Goal: Information Seeking & Learning: Learn about a topic

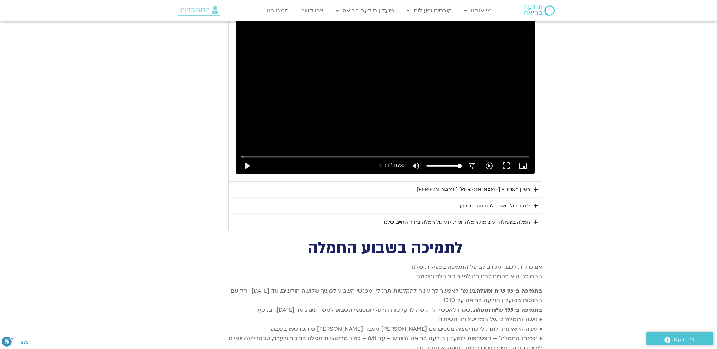
scroll to position [2160, 0]
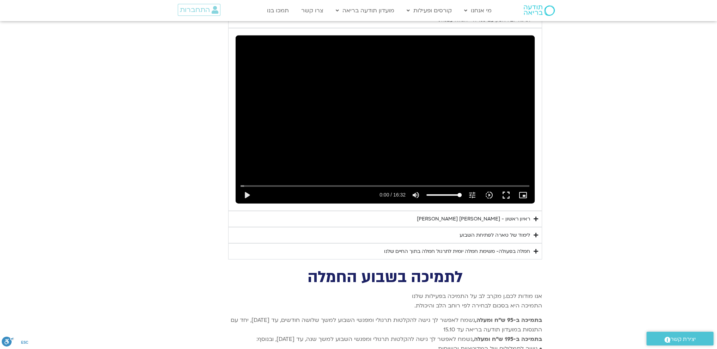
click at [497, 231] on div "לימוד של טארה לפתיחת השבוע" at bounding box center [494, 235] width 71 height 8
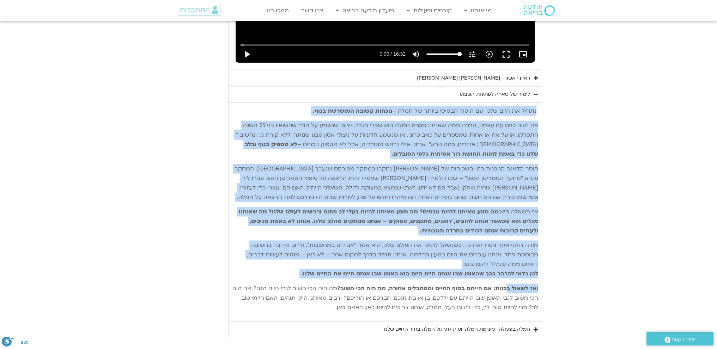
scroll to position [2336, 0]
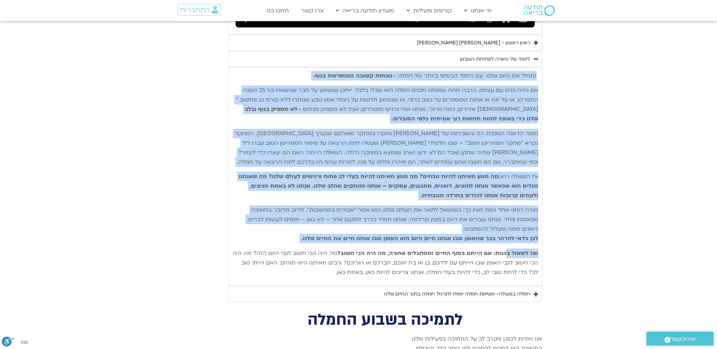
drag, startPoint x: 537, startPoint y: 238, endPoint x: 341, endPoint y: 263, distance: 196.9
click at [341, 263] on div "נתחיל את היום שלנו עם היסוד הבסיסי ביותר של חמלה – נוכחות קשובה המושרשת בגוף. א…" at bounding box center [385, 174] width 306 height 206
copy div "lorem ip dolo sita co adipi elitse doeiu te inci – utlabo etdol magnaal enim. a…"
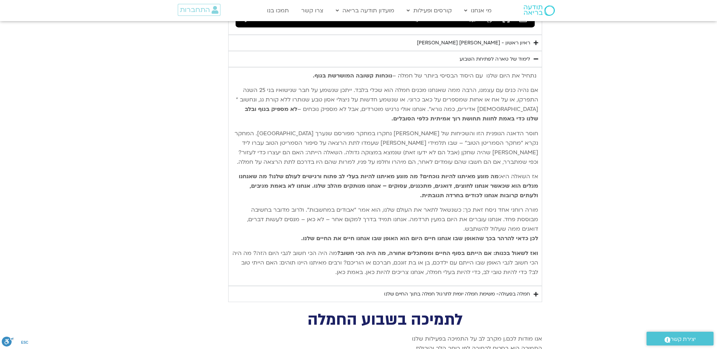
click at [519, 290] on div "חמלה בפעולה- משימת חמלה יומית לתרגול חמלה בתוך החיים שלנו" at bounding box center [457, 294] width 146 height 8
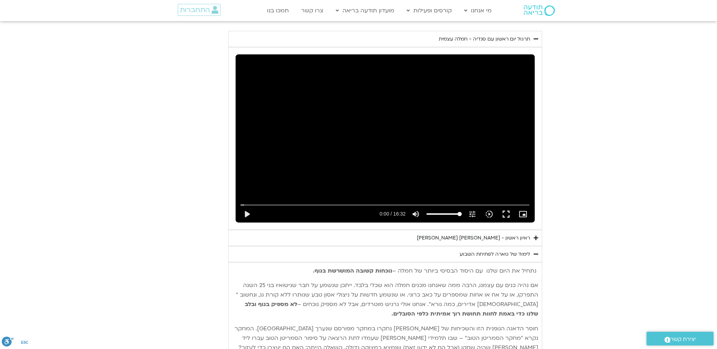
scroll to position [2125, 0]
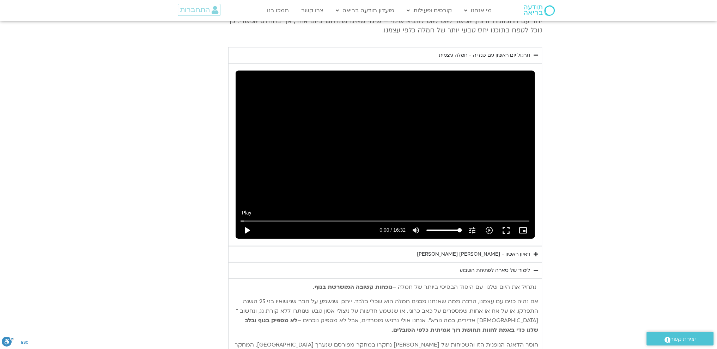
click at [244, 222] on button "play_arrow" at bounding box center [246, 230] width 17 height 17
type input "9.029386"
type input "93.7357954545455"
type input "9.080647"
type input "91.0085227272727"
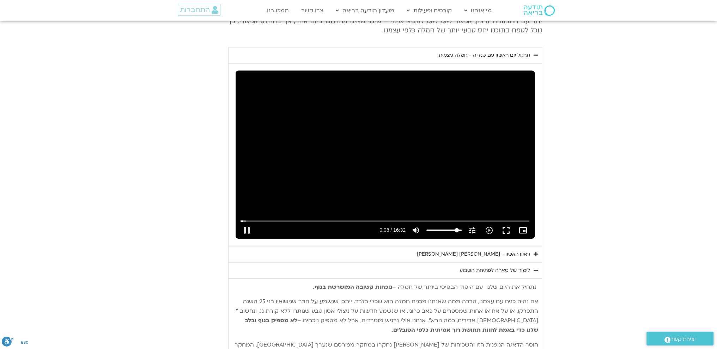
type input "9.168423"
type input "85.5539772727273"
type input "9.199066"
type input "84.6448863636364"
type input "9.229311"
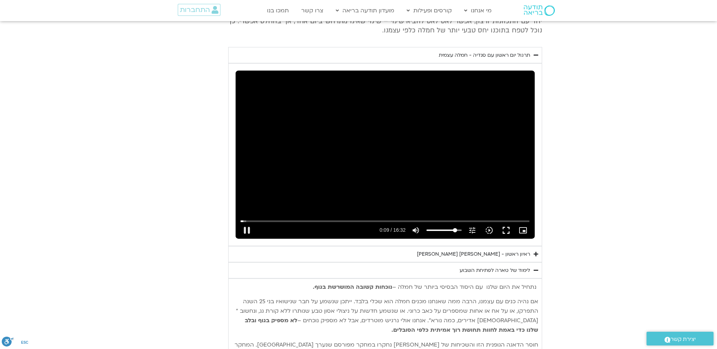
type input "82.8267045454545"
type input "9.248824"
type input "81.9176136363636"
type input "9.286018"
type input "81.0085227272727"
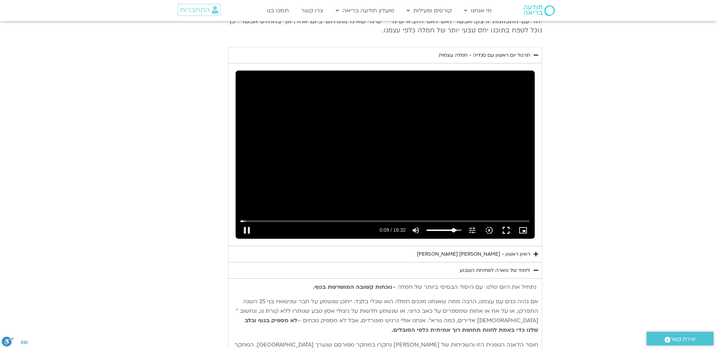
type input "9.418661"
type input "80.0994318181818"
type input "9.490581"
type input "78.28125"
type input "9.513372"
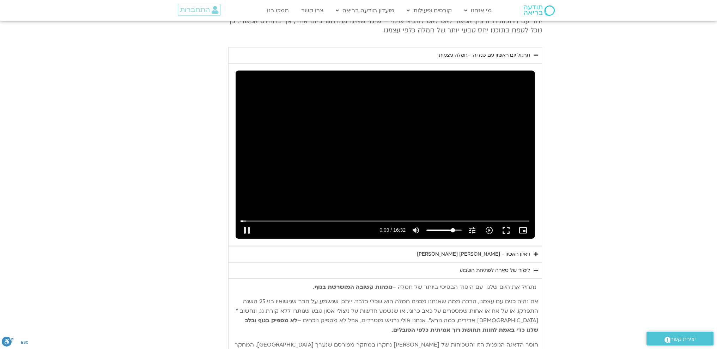
type input "77.3721590909091"
type input "9.531367"
type input "76.4630681818182"
type input "9.547938"
type input "75.5539772727273"
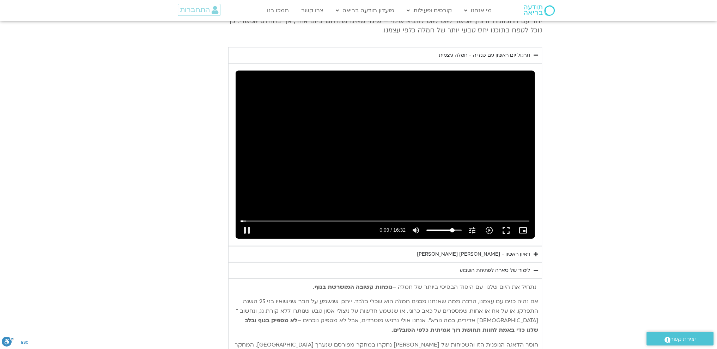
type input "9.562868"
type input "74.6448863636364"
type input "9.579481"
type input "73.7357954545455"
type input "9.612912"
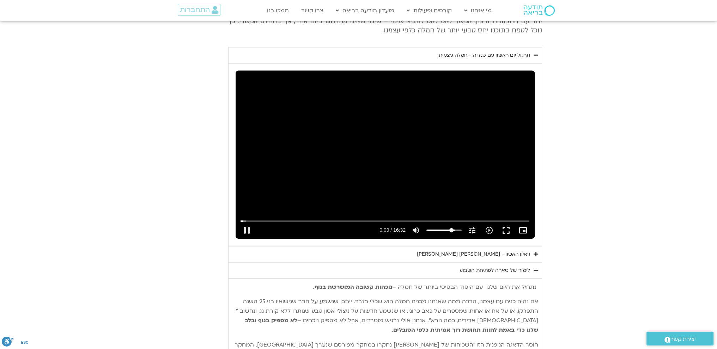
type input "71.9176136363636"
type input "9.636503"
type input "71.0085227272727"
type input "9.649296"
type input "70.0994318181818"
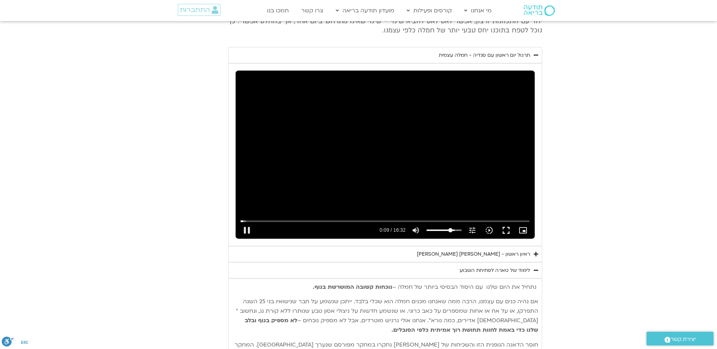
type input "9.66389"
type input "69.1903409090909"
type input "9.696653"
type input "67.3721590909091"
type input "9.746485"
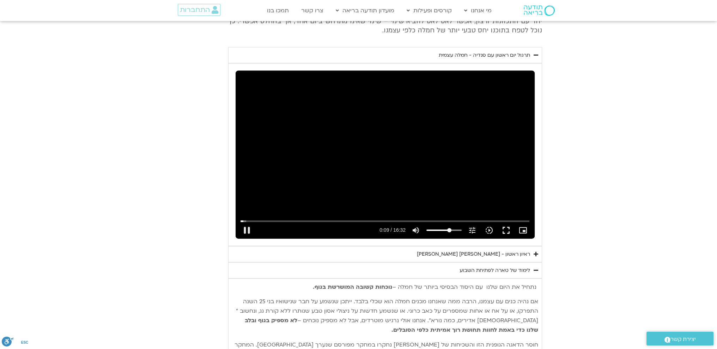
type input "66.4630681818182"
type input "9.780186"
type input "64.6448863636364"
type input "9.818886"
type input "63.7357954545455"
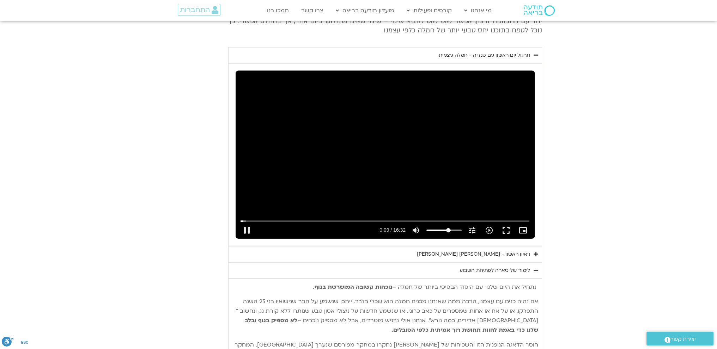
type input "9.847021"
type input "62.8267045454546"
type input "9.863418"
type input "61.9176136363636"
type input "9.880189"
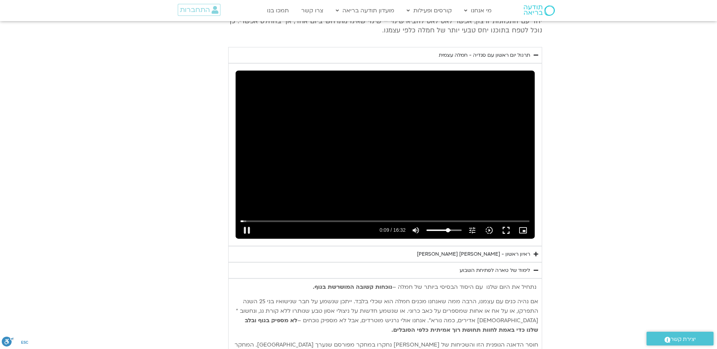
type input "61.0085227272727"
type input "9.896824"
type input "60.0994318181818"
type input "9.913648"
type input "59.1903409090909"
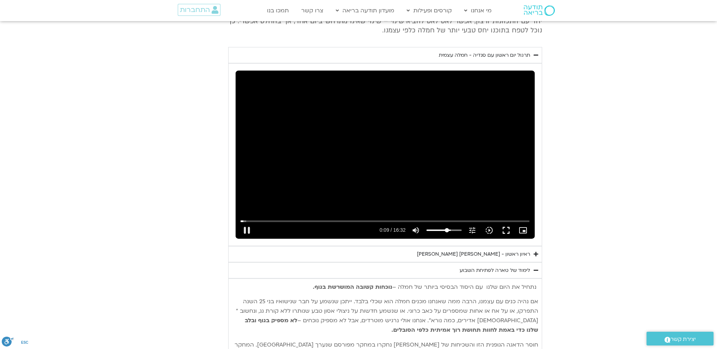
type input "9.936741"
type input "57.3721590909091"
type input "9.969026"
type input "54.6448863636364"
type input "9.997455"
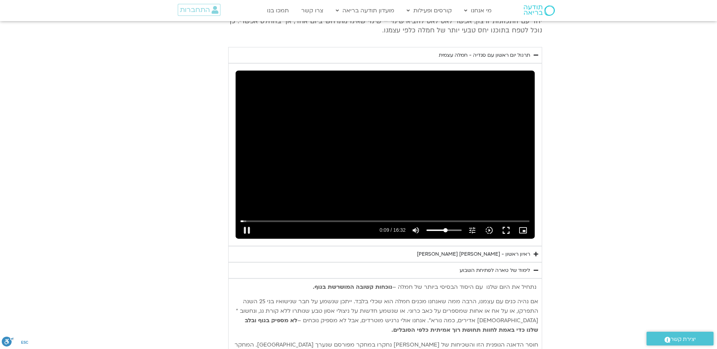
type input "52.8267045454546"
type input "10.014782"
type input "51.0085227272727"
type input "10.042984"
type input "50.0994318181818"
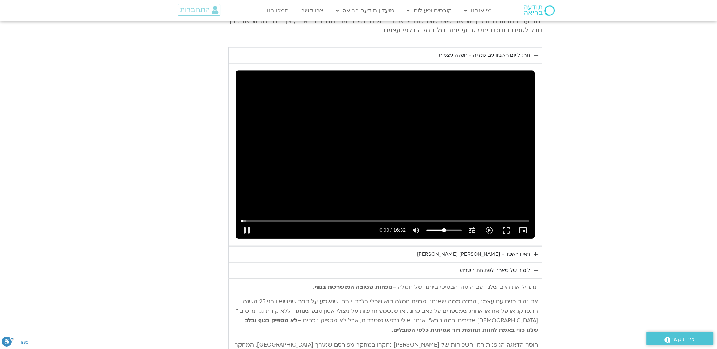
type input "10.051449"
type input "49.1903409090909"
type input "10.065116"
type input "48.28125"
type input "10.096915"
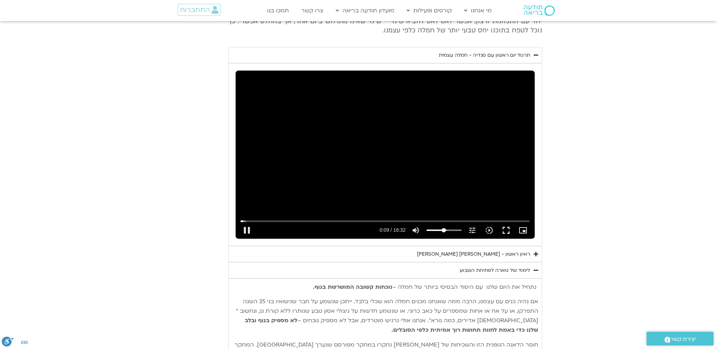
type input "46.4630681818182"
type input "10.13824"
type input "44.6448863636364"
type input "10.163565"
type input "43.7357954545455"
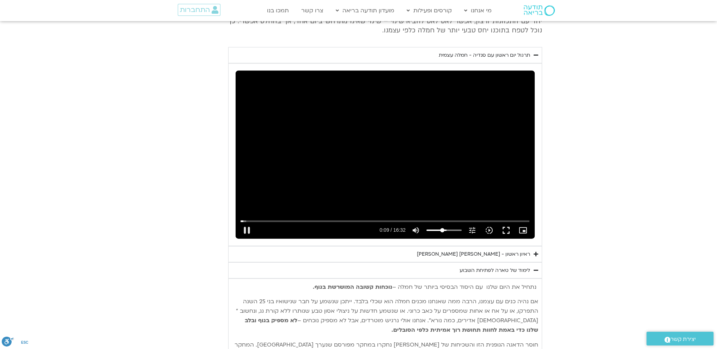
type input "10.18159"
type input "41.9176136363636"
type input "10.230935"
type input "41.0085227272727"
type input "10.263374"
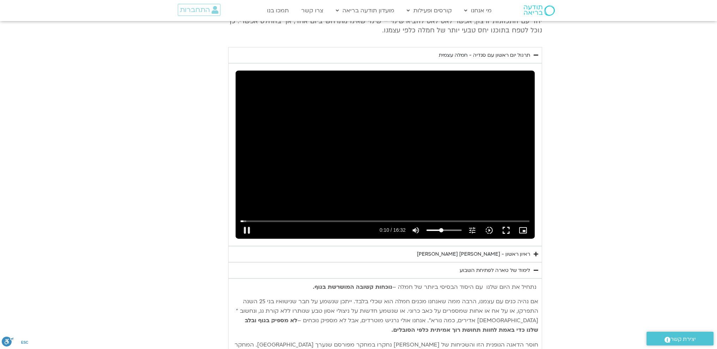
type input "40.0994318181818"
type input "11.400642"
type input "41.0085227272727"
type input "11.447972"
type input "41.9176136363636"
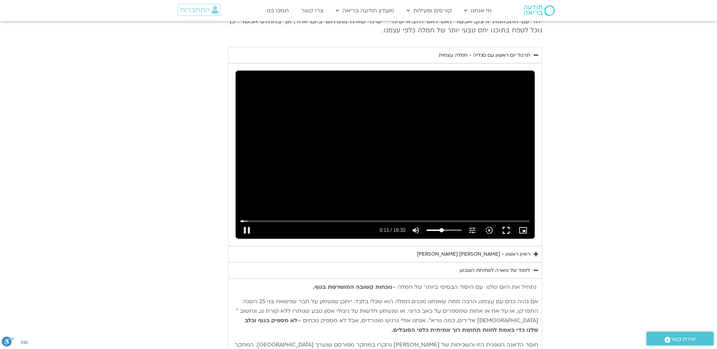
type input "11.464472"
type input "42.8267045454545"
type input "11.497991"
type input "43.7357954545455"
type input "11.564531"
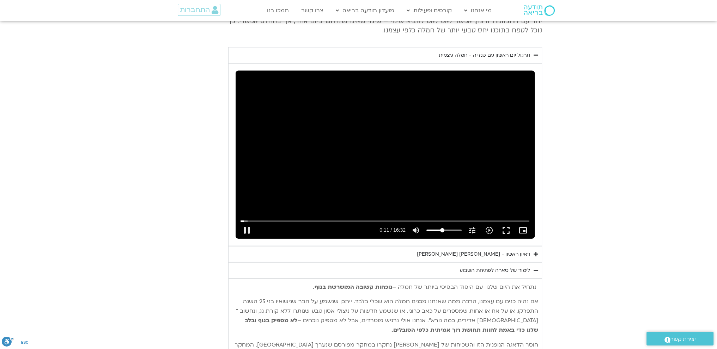
type input "44.6448863636364"
type input "11.581289"
type input "45.5539772727273"
type input "11.631207"
type input "46.4630681818182"
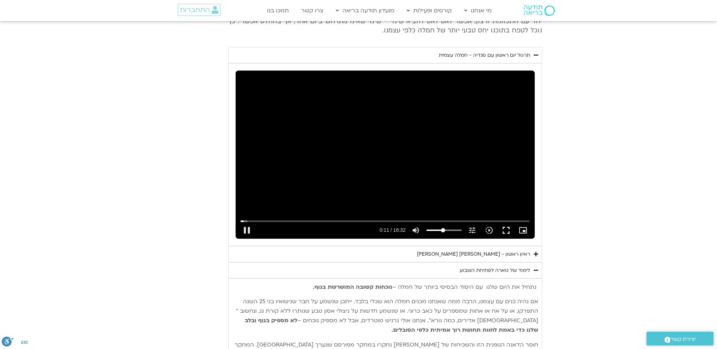
type input "11.667343"
type input "47.3721590909091"
type input "11.698106"
type input "48.28125"
type input "12.197738"
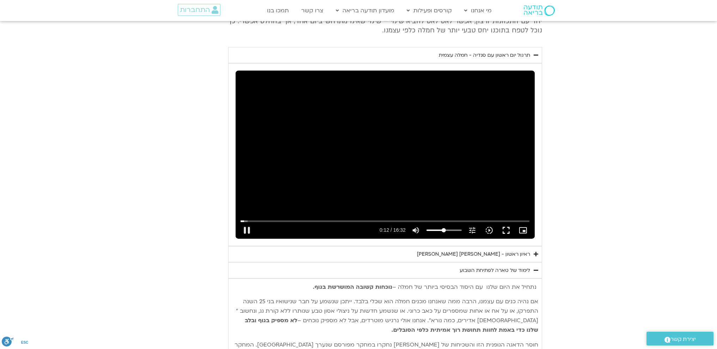
drag, startPoint x: 458, startPoint y: 218, endPoint x: 443, endPoint y: 219, distance: 14.5
type input "48.28125"
click at [443, 228] on input "Volume" at bounding box center [443, 230] width 35 height 4
type input "16.201567"
type input "53.7357954545455"
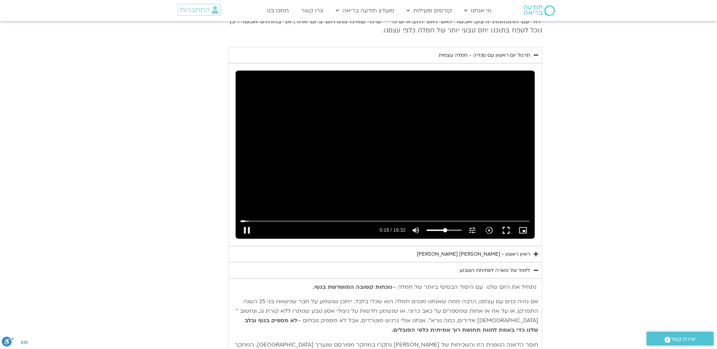
type input "16.251803"
type input "54.6448863636364"
type input "16.301864"
type input "55.5539772727273"
type input "16.318338"
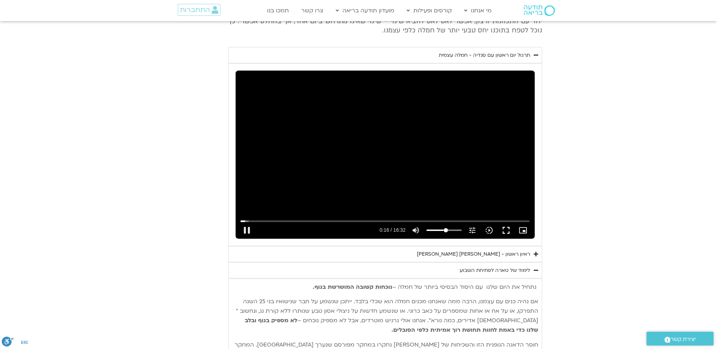
type input "56.4630681818182"
type input "16.364471"
type input "57.3721590909091"
type input "16.37121"
type input "58.28125"
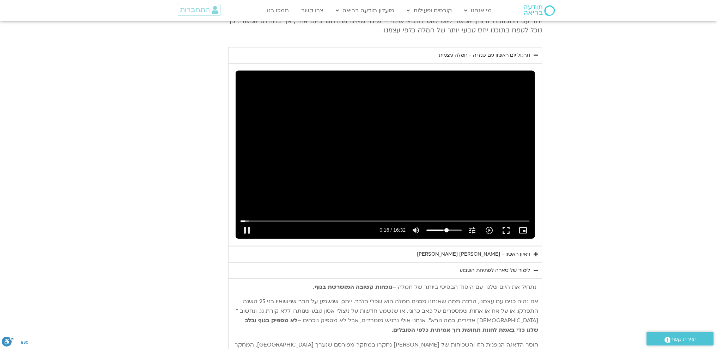
type input "16.40186"
type input "59.1903409090909"
type input "16.522993"
type input "60.0994318181818"
type input "16.568809"
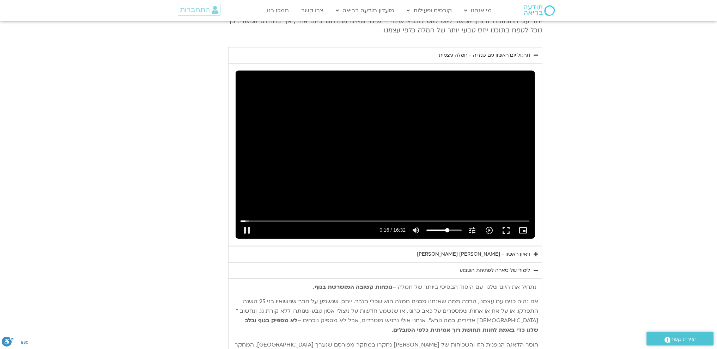
type input "61.0085227272727"
type input "17.027135"
type input "61.0085227272727"
click at [447, 228] on input "Volume" at bounding box center [443, 230] width 35 height 4
click at [502, 222] on button "fullscreen" at bounding box center [505, 230] width 17 height 17
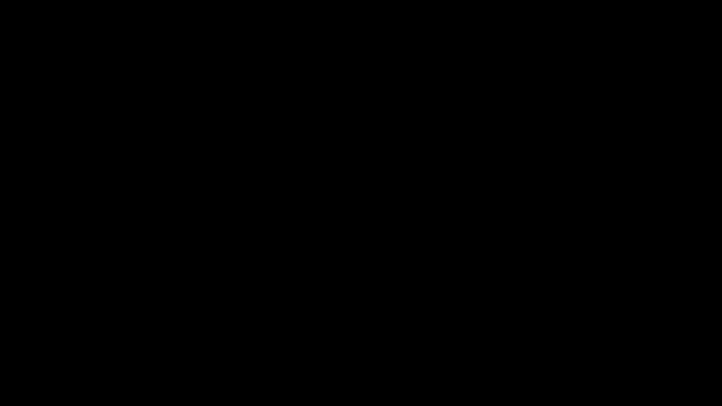
click at [695, 349] on button "fullscreen_exit" at bounding box center [689, 397] width 17 height 17
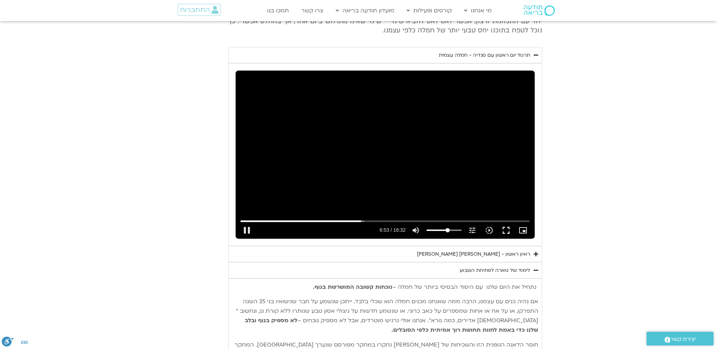
click at [298, 124] on div "Skip Ad 13:34 pause 6:53 / 16:32 volume_up Mute tune Resolution Auto 240p slow_…" at bounding box center [384, 155] width 299 height 168
click at [298, 124] on div "Skip Ad 13:34 play_arrow 6:54 / 16:32 volume_up Mute tune Resolution Auto 240p …" at bounding box center [384, 155] width 299 height 168
click at [308, 118] on div "Skip Ad 13:34 pause 16:08 / 16:32 volume_up Mute tune Resolution Auto 240p slow…" at bounding box center [384, 155] width 299 height 168
click at [342, 128] on div "Skip Ad 13:34 play_arrow 16:09 / 16:32 volume_up Mute tune Resolution Auto 240p…" at bounding box center [384, 155] width 299 height 168
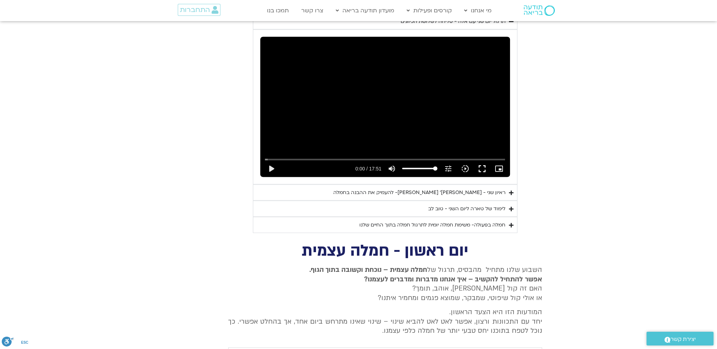
scroll to position [1807, 0]
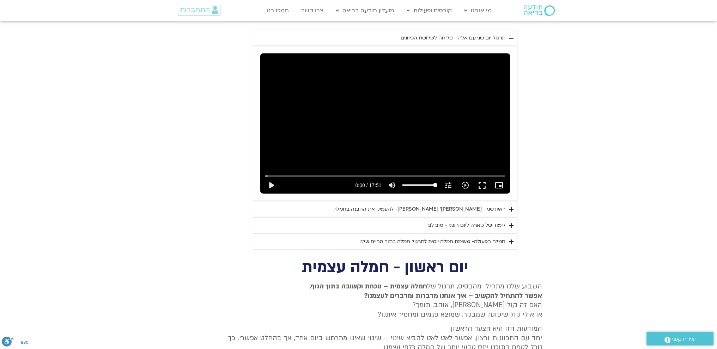
click at [473, 221] on div "לימוד של טארה ליום השני - טוב לב" at bounding box center [466, 225] width 77 height 8
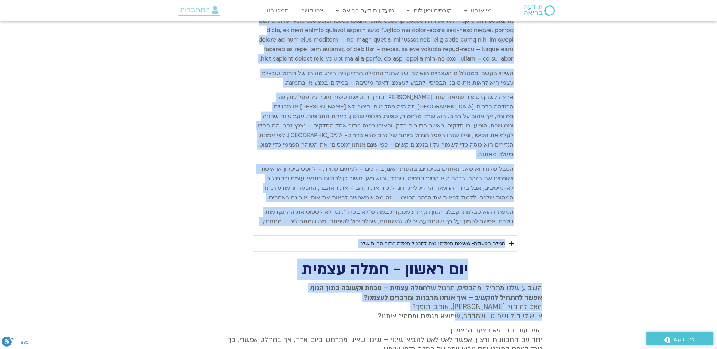
scroll to position [2160, 0]
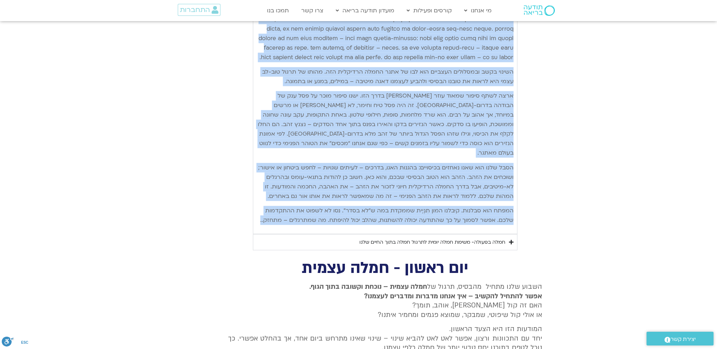
drag, startPoint x: 512, startPoint y: 229, endPoint x: 254, endPoint y: 212, distance: 258.6
click at [254, 212] on div "היום השני של אתגר החמלה מוקדש לסליחה ולטוב-לב כלפי עצמנו – להתייחסות לחיים הפני…" at bounding box center [385, 57] width 264 height 353
copy div "lore ipsu do sita conse adipi elitse doeiu-te inci utlab – etdolorem aliqu enim…"
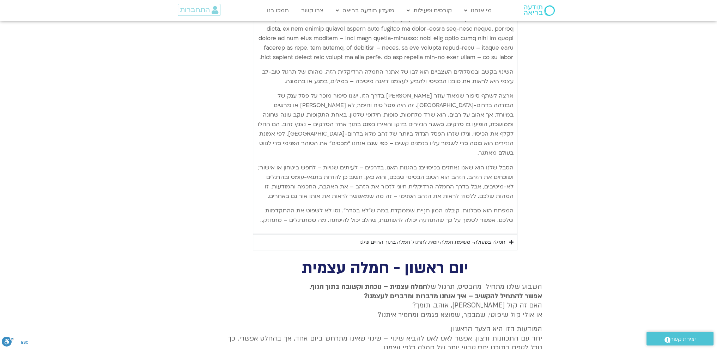
click at [424, 238] on div "חמלה בפעולה- משימת חמלה יומית לתרגול חמלה בתוך החיים שלנו" at bounding box center [432, 242] width 146 height 8
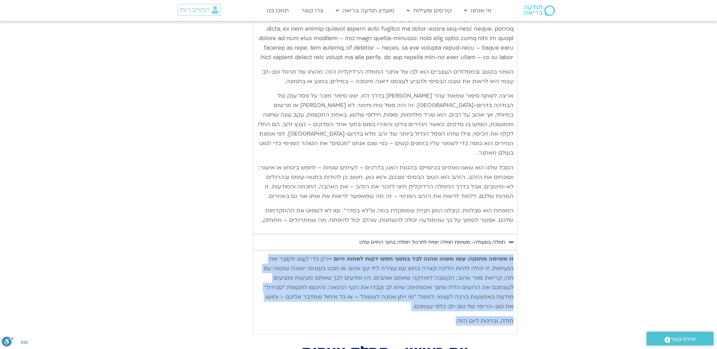
drag, startPoint x: 513, startPoint y: 246, endPoint x: 445, endPoint y: 312, distance: 94.0
click at [445, 312] on div "זו משימה מתוקה: עשו משהו מהנה לבד במשך חמש דקות לפחות היום – רק כדי לְעַנּוֹג ו…" at bounding box center [385, 291] width 257 height 72
copy div "זו משימה מתוקה: עשו משהו מהנה לבד במשך חמש דקות לפחות היום – רק כדי לְעַנּוֹג ו…"
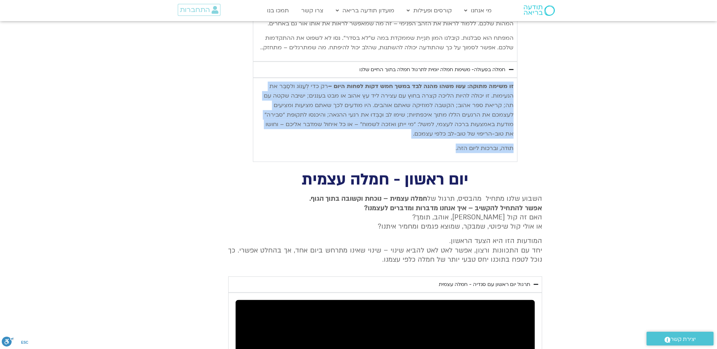
scroll to position [2336, 0]
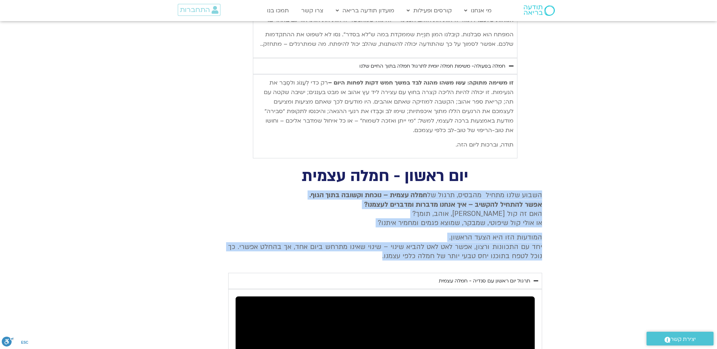
drag, startPoint x: 541, startPoint y: 181, endPoint x: 379, endPoint y: 252, distance: 176.3
click at [379, 252] on div "השבוע שלנו מתחיל מהבסיס, תרגול של חמלה עצמית – נוכחת וקשובה בתוך הגוף. אפשר להת…" at bounding box center [385, 228] width 314 height 75
copy div "השבוע שלנו מתחיל מהבסיס, תרגול של חמלה עצמית – נוכחת וקשובה בתוך הגוף. אפשר להת…"
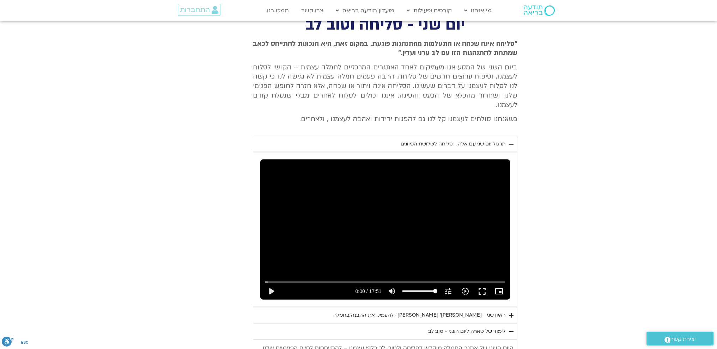
scroll to position [1666, 0]
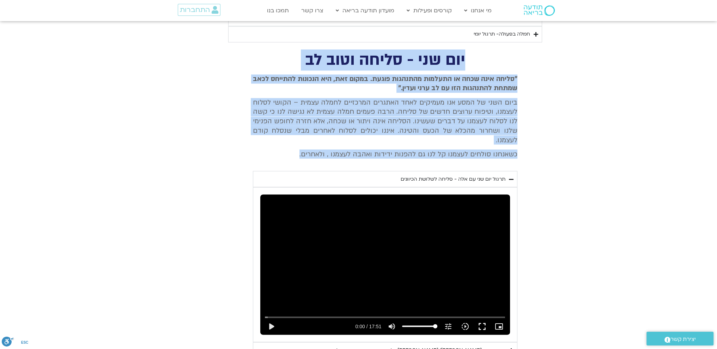
drag, startPoint x: 464, startPoint y: 54, endPoint x: 282, endPoint y: 149, distance: 205.3
copy div "יום שני - סליחה וטוב לב "סליחה אינה שכחה או התעלמות מהתנהגות פוגעת. במקום זאת, …"
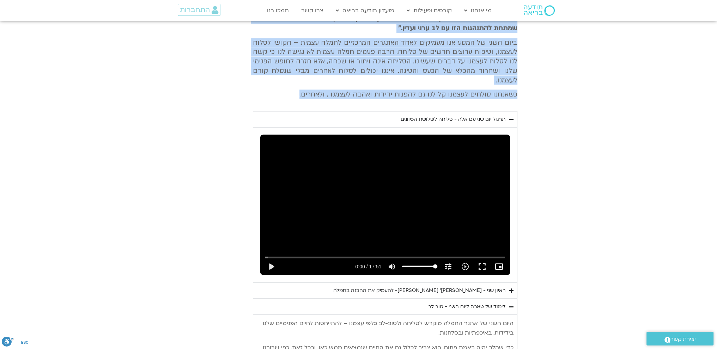
scroll to position [1737, 0]
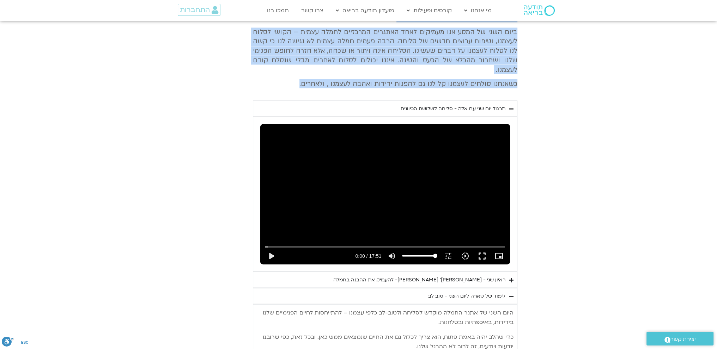
click at [320, 81] on div ""סליחה אינה שכחה או התעלמות מהתנהגות פוגעת. במקום זאת, היא הנכונות להתייחס לכאב…" at bounding box center [385, 49] width 264 height 90
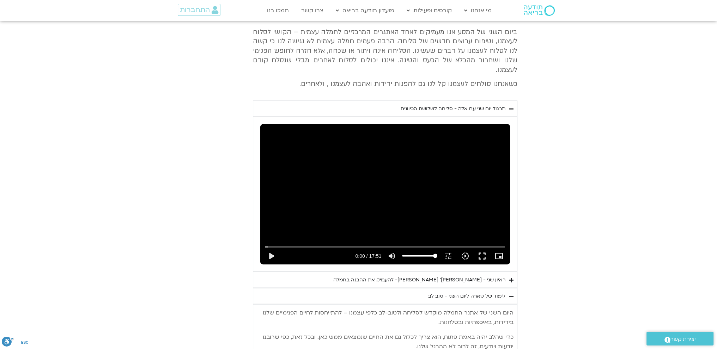
click at [444, 276] on div "ראיון שני - [PERSON_NAME]׳ [PERSON_NAME]- להעמיק את ההבנה בחמלה" at bounding box center [419, 280] width 172 height 8
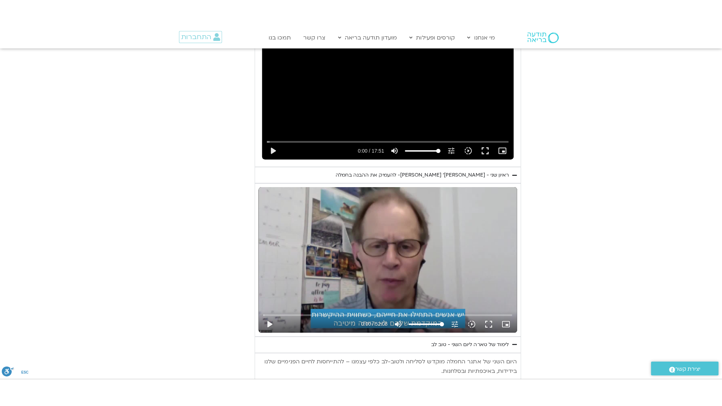
scroll to position [1878, 0]
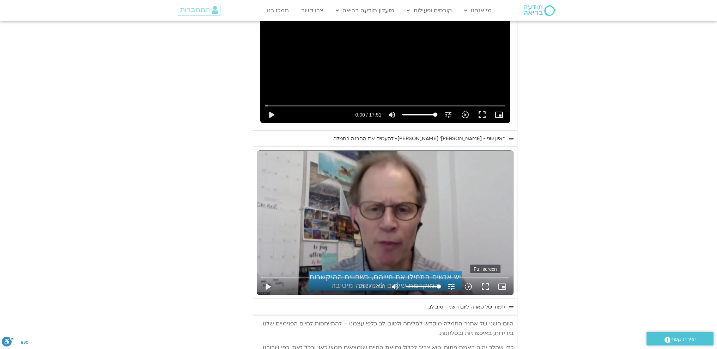
click at [485, 279] on button "fullscreen" at bounding box center [485, 287] width 17 height 17
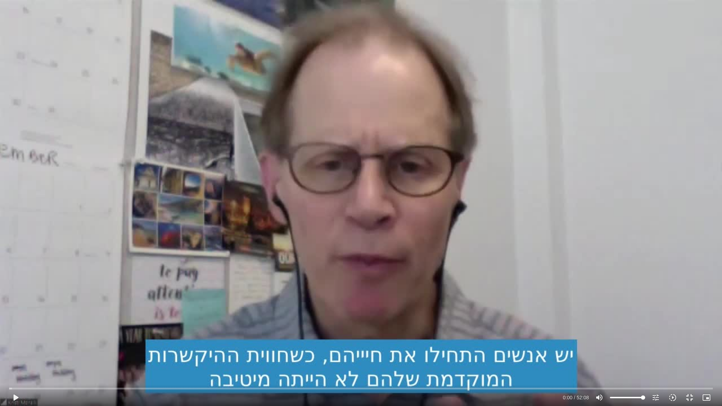
click at [21, 349] on div "Skip Ad 22:39 play_arrow 0:00 / 52:08 volume_up Mute tune Resolution Auto 720p …" at bounding box center [361, 394] width 708 height 23
click at [329, 281] on div "Skip Ad 22:39 play_arrow 0:00 / 52:08 volume_up Mute tune Resolution Auto 720p …" at bounding box center [361, 203] width 722 height 406
type input "992.52"
type input "0.096805"
type input "992.52"
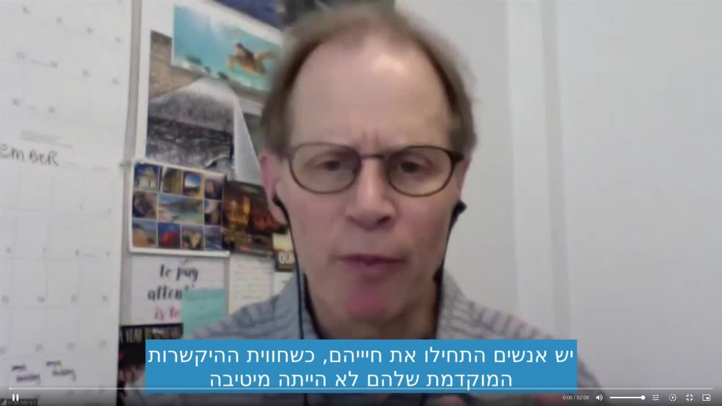
type input "0.243608"
type input "992.52"
type input "0.384665"
type input "992.52"
type input "0.537506"
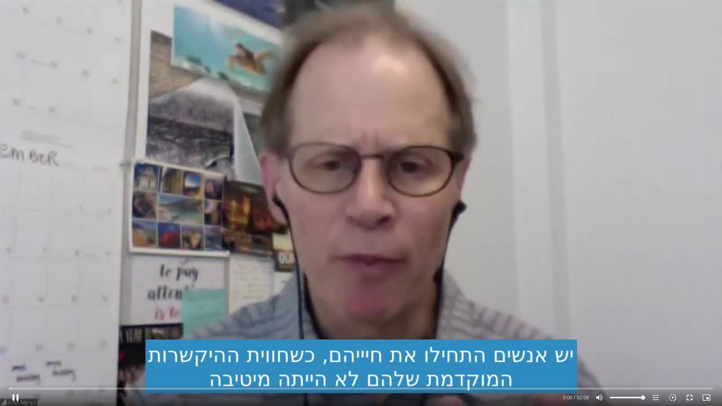
type input "992.52"
type input "0.663313"
type input "992.52"
type input "0.795658"
type input "992.52"
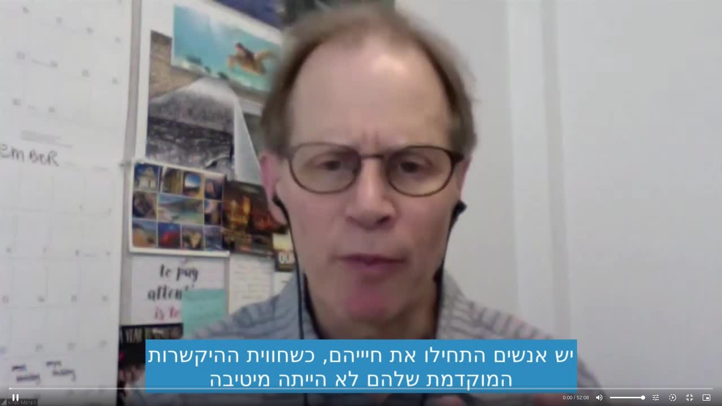
type input "0.956493"
type input "992.52"
type input "1.085039"
type input "992.52"
type input "1.196175"
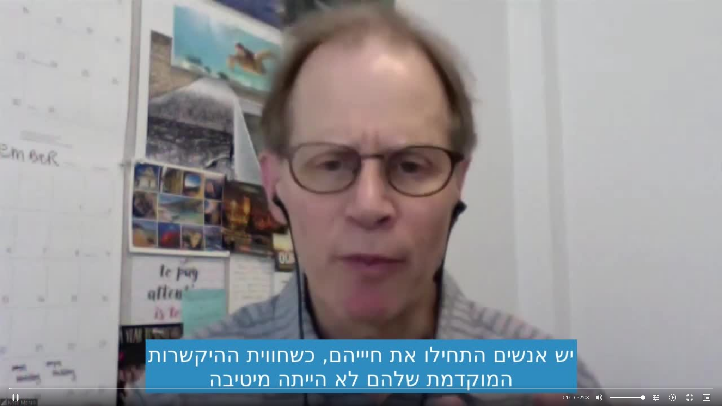
type input "992.52"
type input "1.329345"
type input "992.52"
type input "1.458805"
type input "992.52"
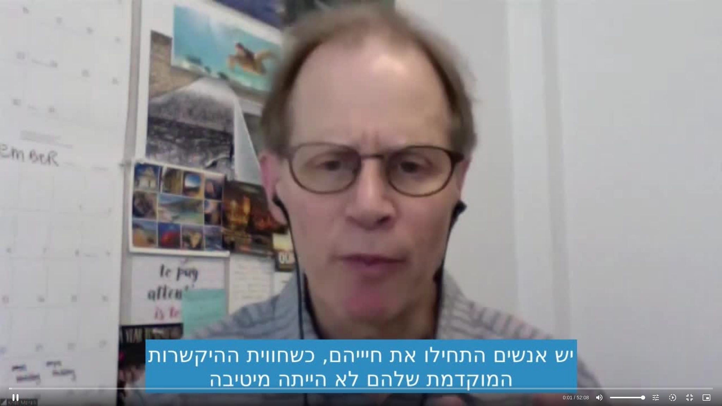
type input "1.587222"
type input "992.52"
type input "1.744966"
type input "992.52"
type input "1.86324"
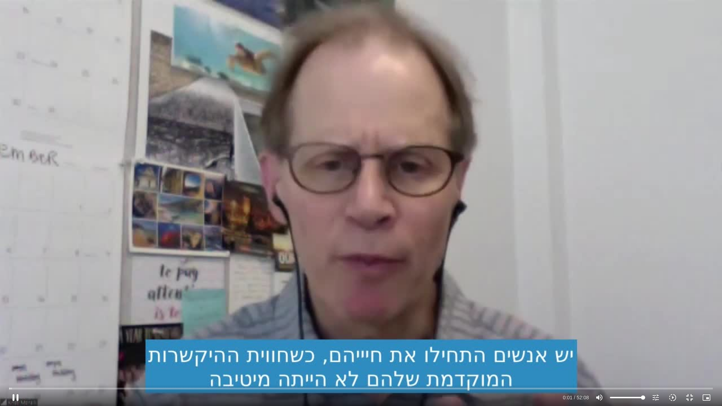
type input "992.52"
type input "2.011774"
type input "992.52"
type input "2.14694"
type input "992.52"
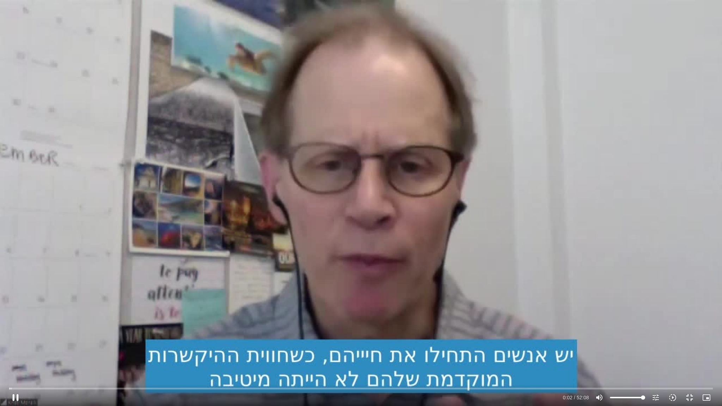
type input "2.280501"
type input "992.52"
type input "2.431918"
type input "992.52"
type input "2.564271"
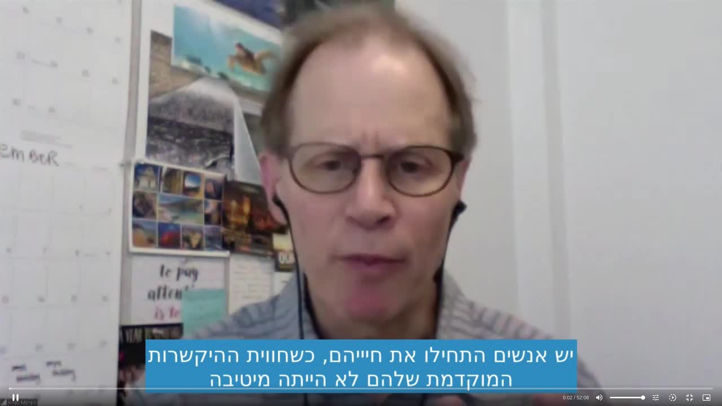
type input "992.52"
type input "2.698106"
type input "992.52"
type input "2.831378"
type input "992.52"
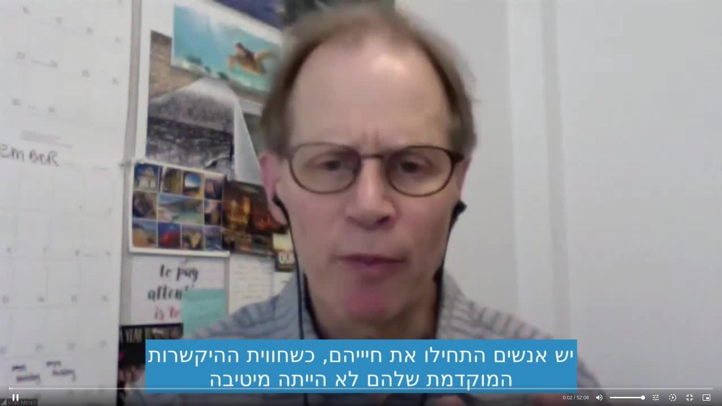
type input "2.964676"
type input "992.52"
type input "3.097981"
type input "992.52"
type input "3.230922"
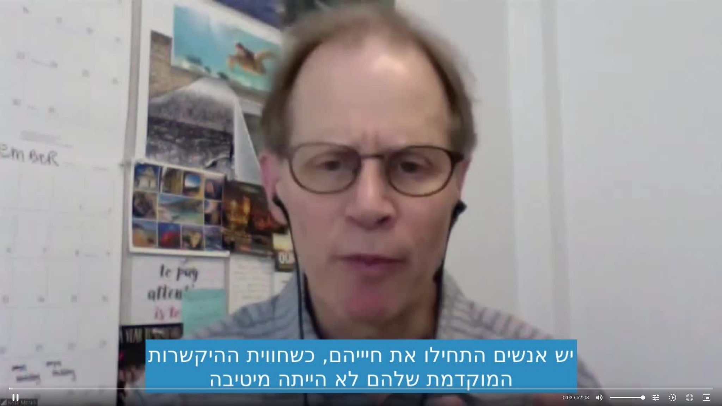
type input "992.52"
type input "3.359621"
type input "992.52"
type input "3.487403"
type input "992.52"
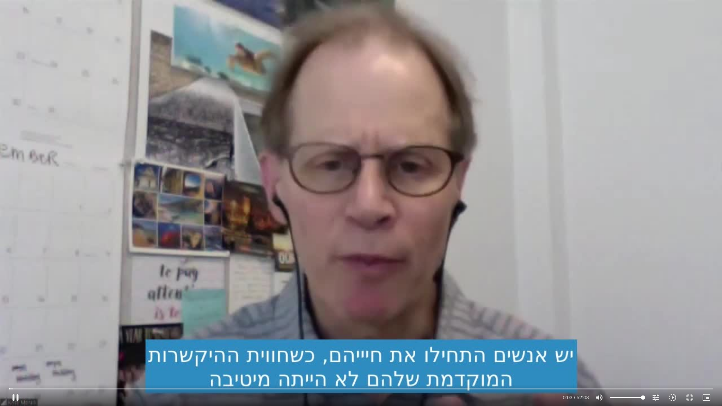
type input "3.617051"
type input "992.52"
type input "3.766245"
type input "992.52"
type input "3.877952"
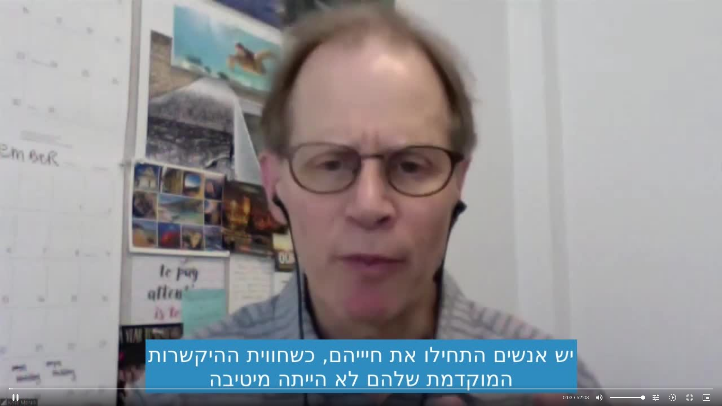
type input "992.52"
type input "4.011354"
type input "992.52"
type input "4.149969"
type input "992.52"
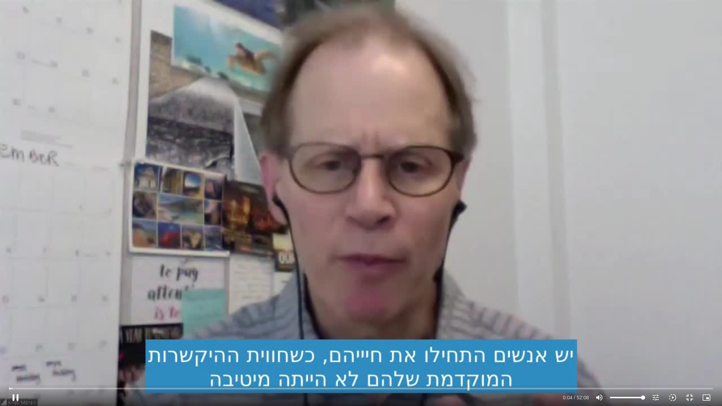
type input "4.306029"
type input "992.52"
type input "4.441822"
type input "992.52"
type input "4.575432"
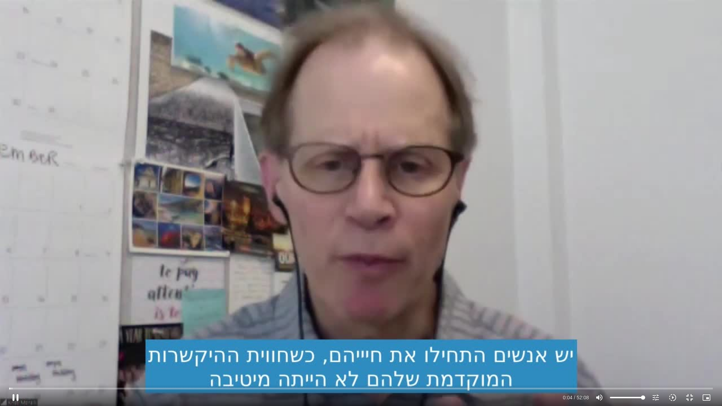
type input "992.52"
type input "4.717412"
type input "992.52"
type input "4.843639"
type input "992.52"
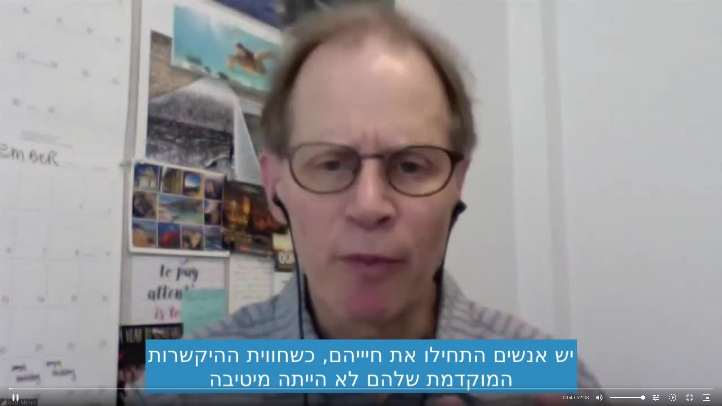
type input "4.982558"
type input "992.52"
type input "5.109391"
type input "992.52"
type input "5.237294"
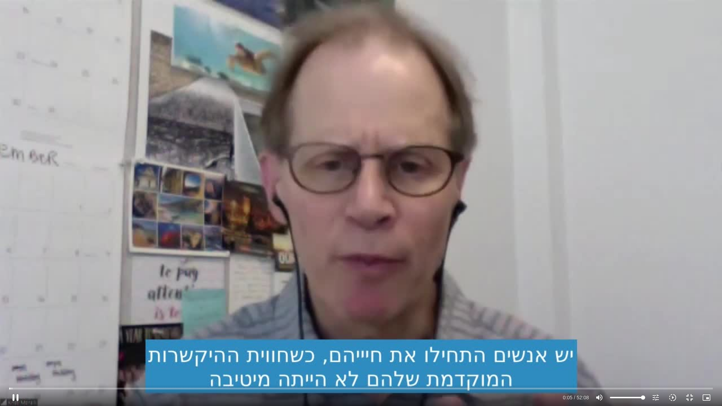
type input "992.52"
type input "5.370282"
click at [616, 349] on div "Skip Ad 51:57 pause 0:10 / 52:08 volume_up Mute tune Resolution Auto 720p slow_…" at bounding box center [361, 203] width 722 height 406
click at [616, 349] on div "Skip Ad 51:57 play_arrow 0:11 / 52:08 volume_up Mute tune Resolution Auto 720p …" at bounding box center [361, 203] width 722 height 406
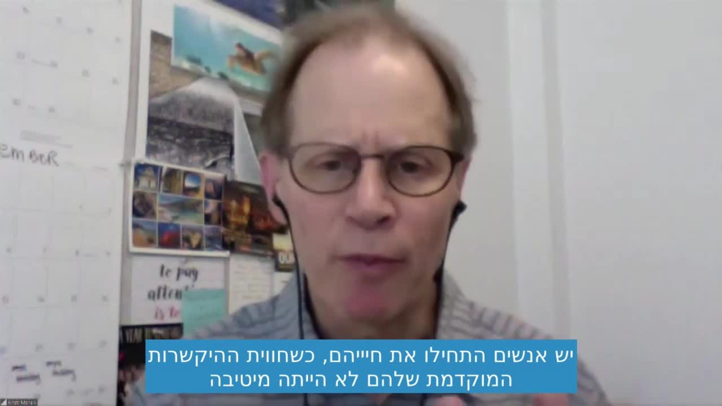
click at [616, 349] on div "Skip Ad 51:57 pause 0:11 / 52:08 volume_up Mute tune Resolution Auto 720p slow_…" at bounding box center [361, 203] width 722 height 406
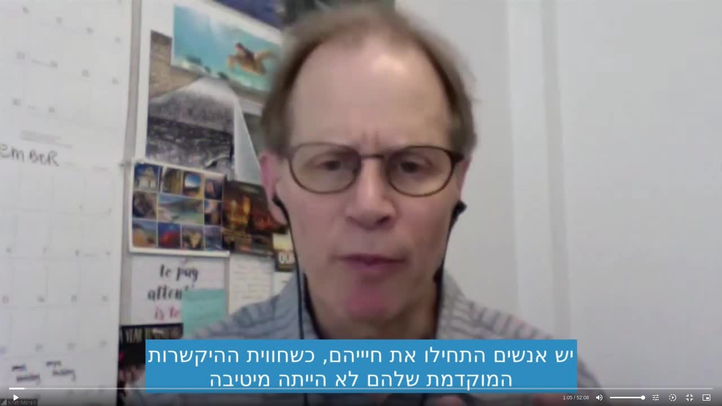
click at [616, 349] on div "Skip Ad 51:57 play_arrow 1:05 / 52:08 volume_up Mute tune Resolution Auto 720p …" at bounding box center [361, 203] width 722 height 406
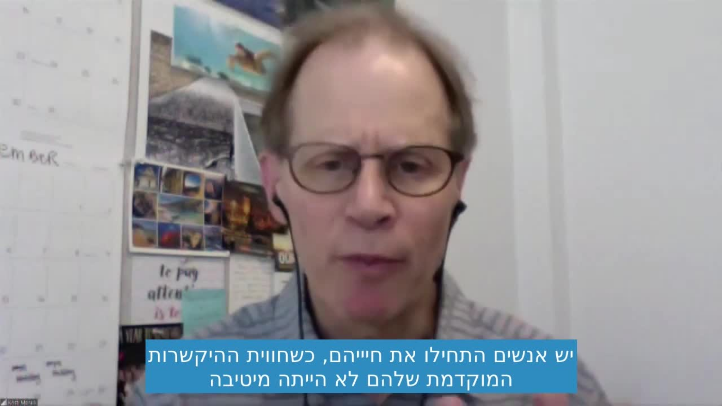
click at [616, 349] on div "Skip Ad 51:57 pause 1:05 / 52:08 volume_up Mute tune Resolution Auto 720p slow_…" at bounding box center [361, 203] width 722 height 406
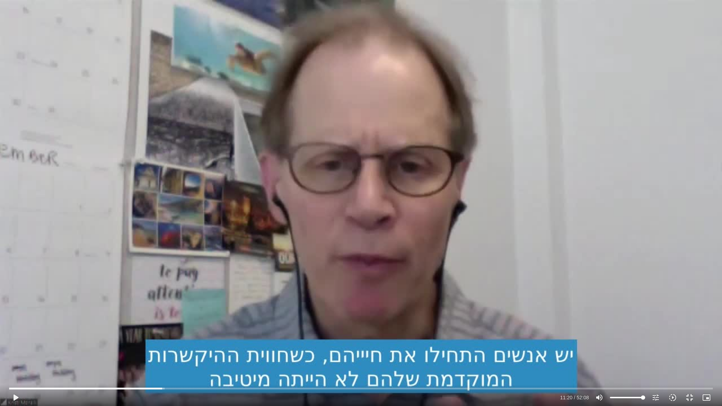
click at [616, 349] on div "Skip Ad 51:57 play_arrow 11:20 / 52:08 volume_up Mute tune Resolution Auto 720p…" at bounding box center [361, 203] width 722 height 406
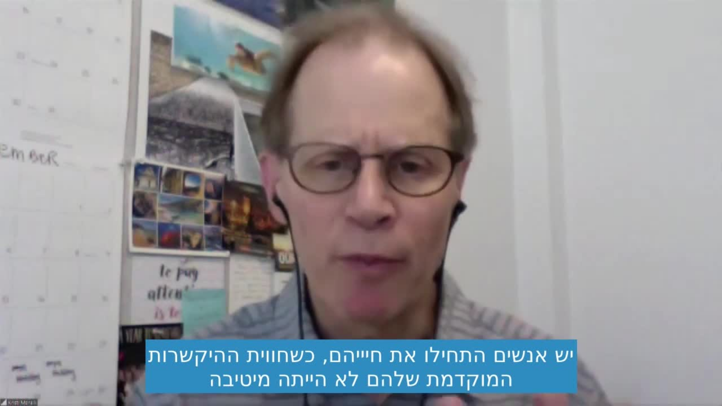
click at [545, 253] on div "Skip Ad 51:57 pause 15:25 / 52:08 volume_up Mute tune Resolution Auto 720p slow…" at bounding box center [361, 203] width 722 height 406
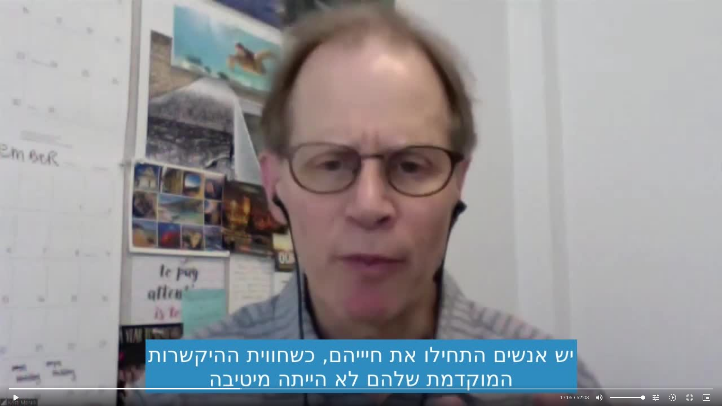
click at [545, 253] on div "Skip Ad 51:57 play_arrow 17:05 / 52:08 volume_up Mute tune Resolution Auto 720p…" at bounding box center [361, 203] width 722 height 406
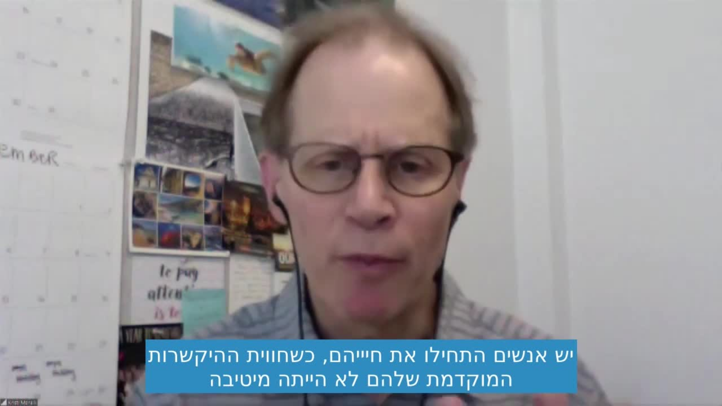
click at [547, 222] on div "Skip Ad 51:57 pause 35:31 / 52:08 volume_up Mute tune Resolution Auto 720p slow…" at bounding box center [361, 203] width 722 height 406
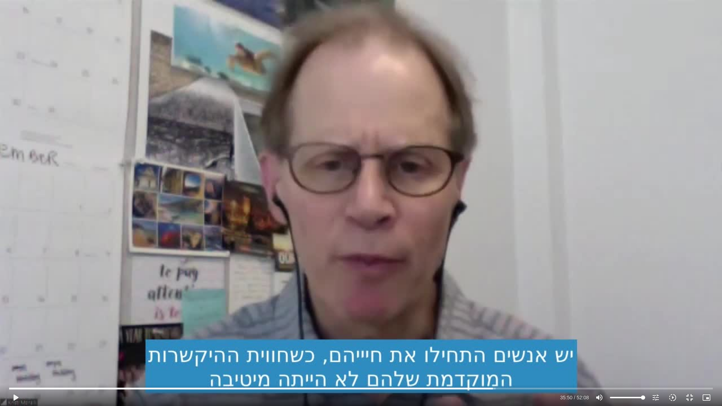
click at [547, 222] on div "Skip Ad 51:57 play_arrow 35:50 / 52:08 volume_up Mute tune Resolution Auto 720p…" at bounding box center [361, 203] width 722 height 406
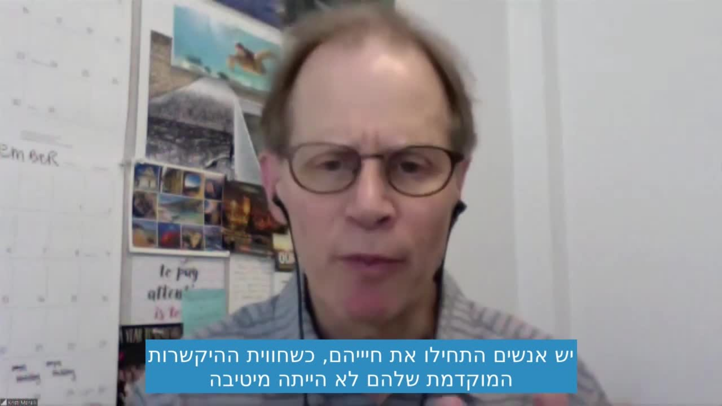
click at [547, 222] on div "Skip Ad 51:57 pause 35:50 / 52:08 volume_up Mute tune Resolution Auto 720p slow…" at bounding box center [361, 203] width 722 height 406
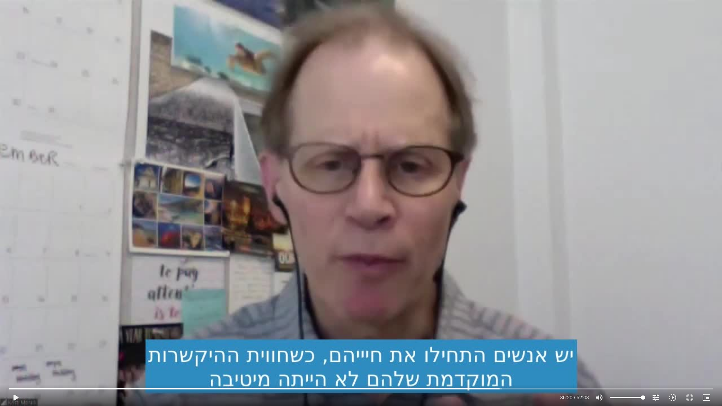
click at [547, 222] on div "Skip Ad 51:57 play_arrow 36:20 / 52:08 volume_up Mute tune Resolution Auto 720p…" at bounding box center [361, 203] width 722 height 406
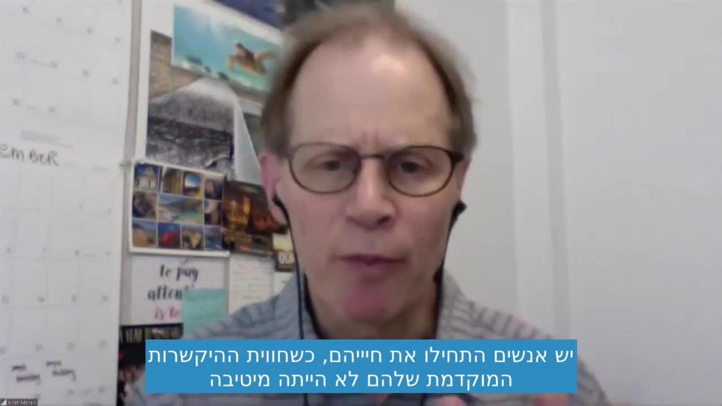
click at [547, 222] on div "Skip Ad 51:57 pause 36:20 / 52:08 volume_up Mute tune Resolution Auto 720p slow…" at bounding box center [361, 203] width 722 height 406
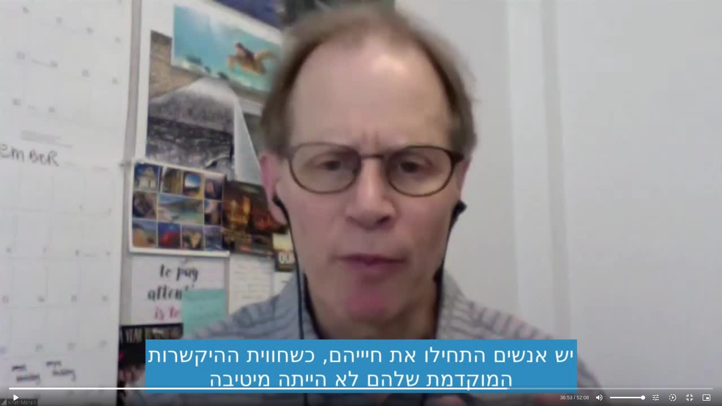
click at [547, 222] on div "Skip Ad 51:57 play_arrow 36:53 / 52:08 volume_up Mute tune Resolution Auto 720p…" at bounding box center [361, 203] width 722 height 406
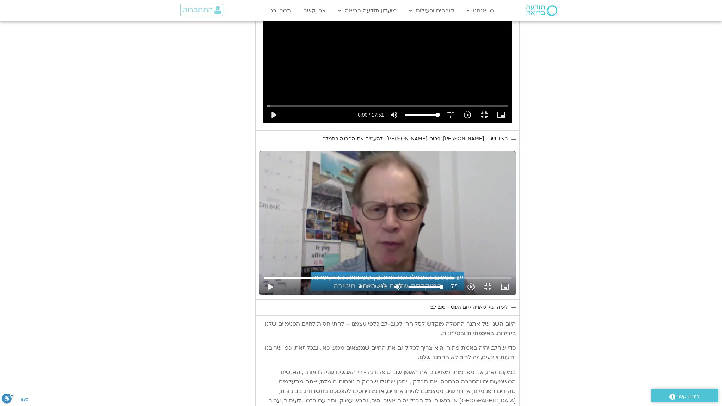
click at [516, 222] on div "Skip Ad 51:57 play_arrow 40:07 / 52:08 volume_up Mute tune Resolution Auto 720p…" at bounding box center [387, 223] width 257 height 145
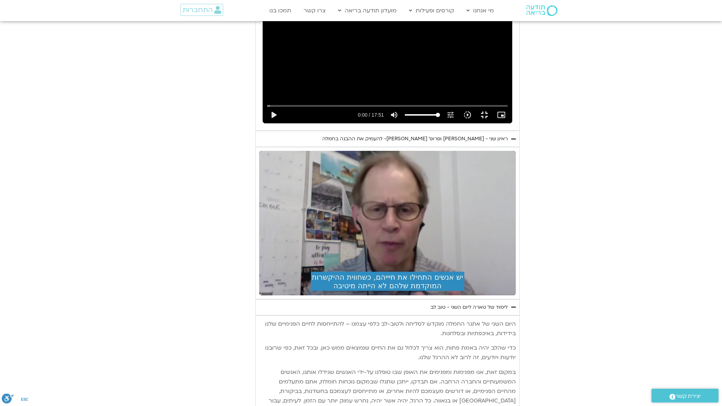
type input "992.52"
type input "2555.070148"
type input "992.52"
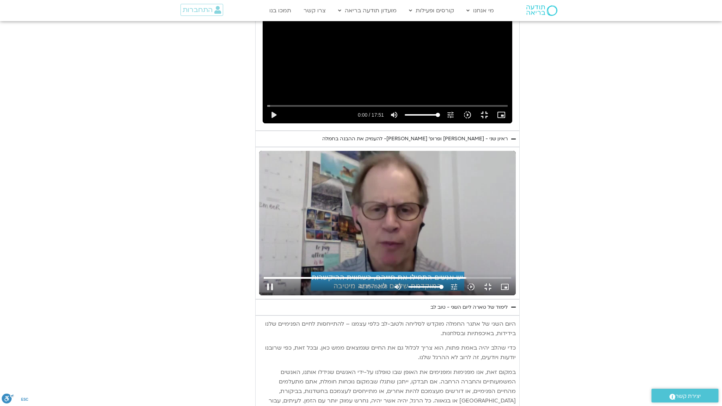
type input "2555.145604"
type input "992.52"
type input "2555.302862"
type input "992.52"
type input "2555.458036"
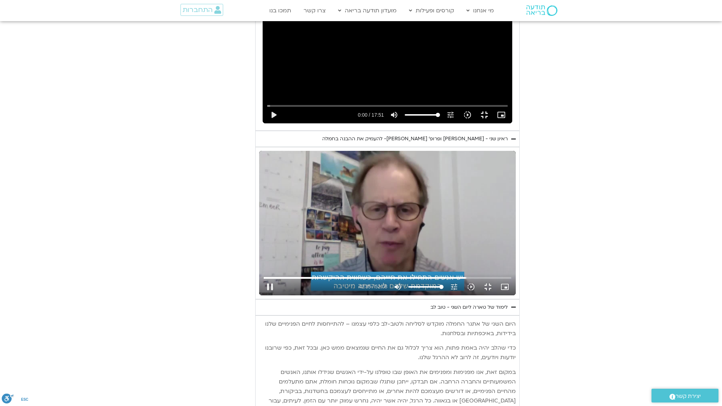
type input "992.52"
type input "2555.600968"
type input "992.52"
type input "2555.733584"
type input "992.52"
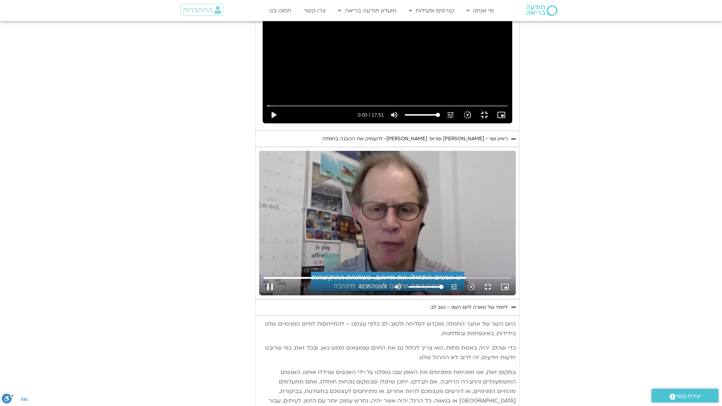
type input "2555.864673"
type input "992.52"
type input "2555.996517"
type input "992.52"
type input "2556.134762"
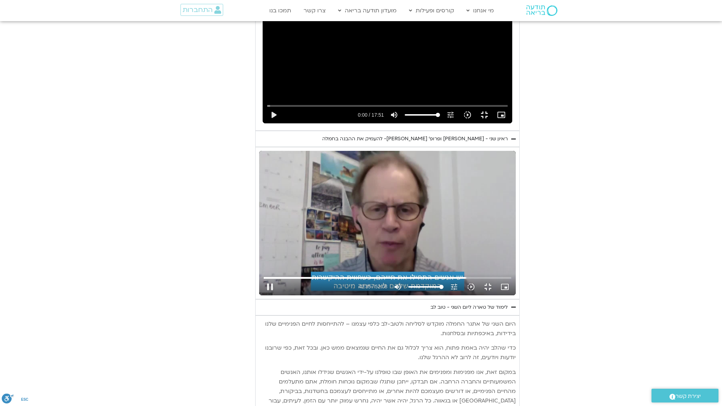
type input "992.52"
type input "2556.270472"
type input "992.52"
type input "2556.419914"
type input "992.52"
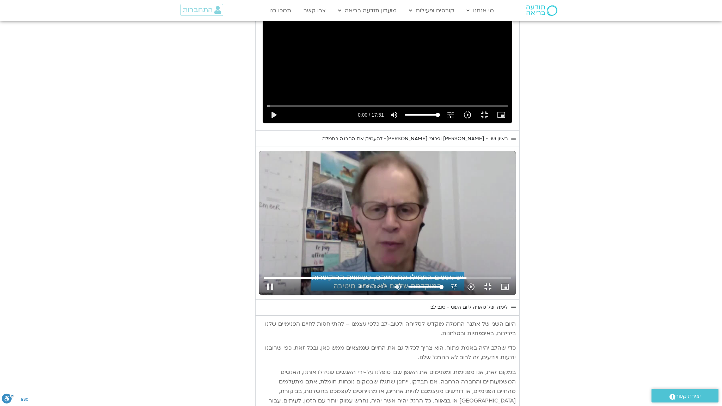
type input "2556.552506"
type input "992.52"
type input "2556.68215"
type input "992.52"
type input "2556.811283"
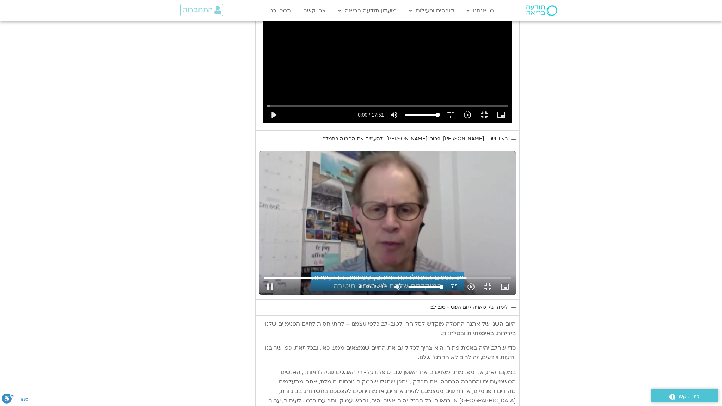
type input "992.52"
type input "2556.943982"
type input "992.52"
type input "2557.078544"
type input "992.52"
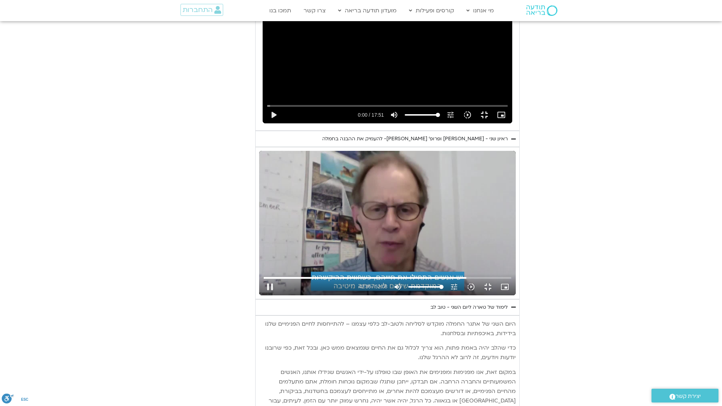
type input "2557.212307"
type input "992.52"
type input "2557.344338"
type input "992.52"
type input "2557.477456"
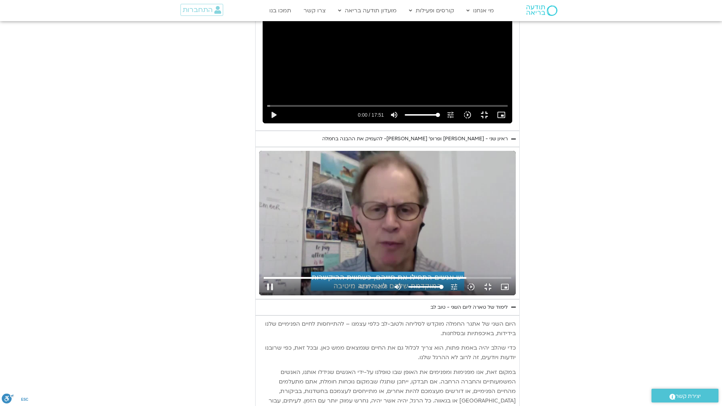
type input "992.52"
type input "2557.609341"
type input "992.52"
type input "2557.756565"
type input "992.52"
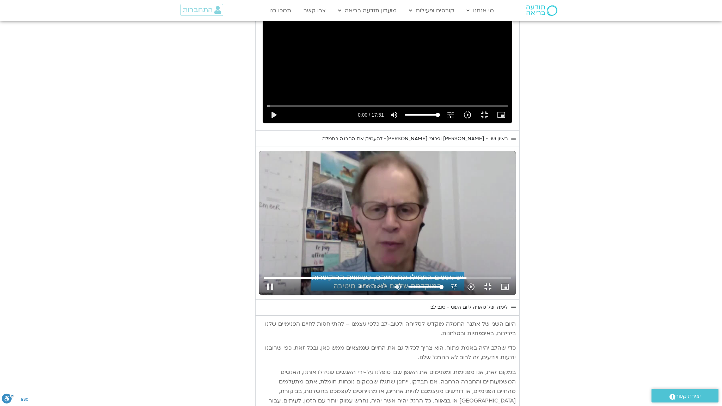
type input "2557.886328"
type input "992.52"
type input "2558.016016"
type input "992.52"
type input "2558.143941"
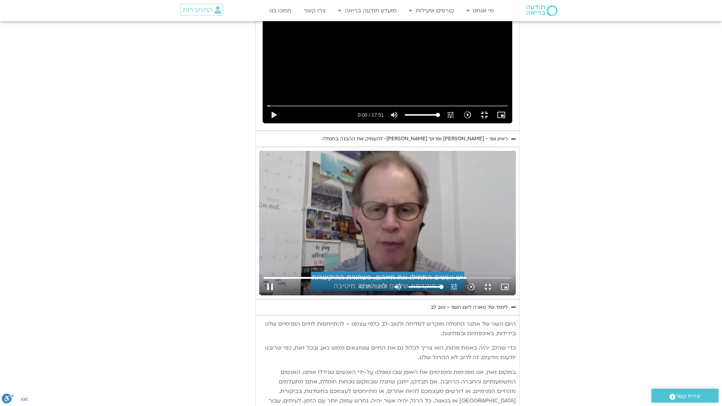
type input "992.52"
type input "2558.274979"
type input "992.52"
type input "2558.400275"
type input "992.52"
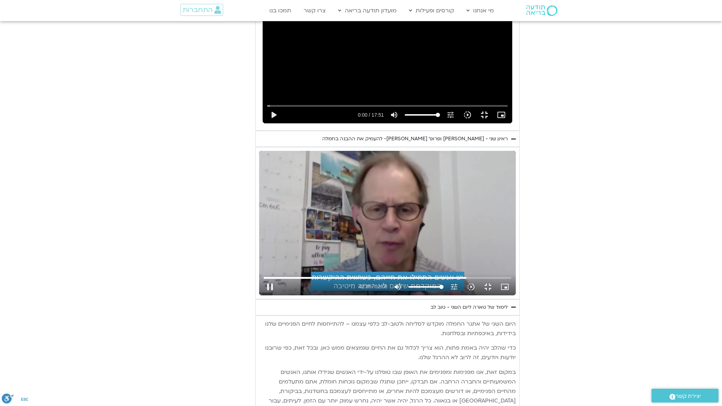
type input "2558.534471"
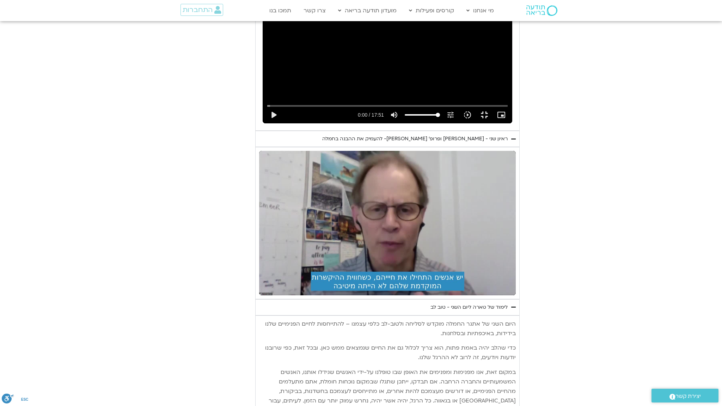
type input "992.52"
click at [516, 244] on div "Skip Ad 51:57 pause 42:38 / 52:08 volume_up Mute tune Resolution Auto 720p slow…" at bounding box center [387, 223] width 257 height 145
type input "2569.130445"
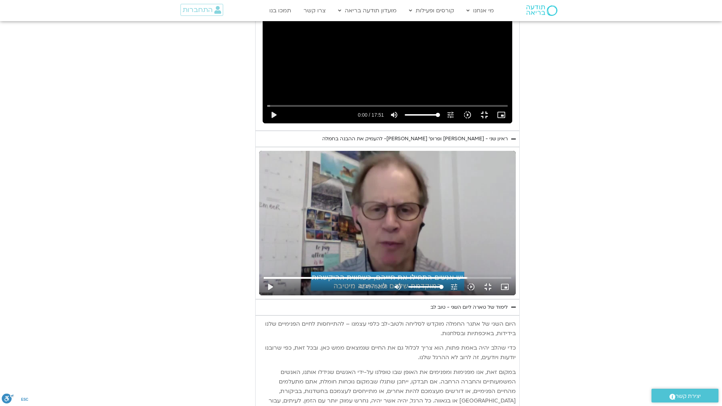
type input "992.52"
click at [516, 244] on div "Skip Ad 51:57 play_arrow 42:49 / 52:08 volume_up Mute tune Resolution Auto 720p…" at bounding box center [387, 223] width 257 height 145
type input "2569.219377"
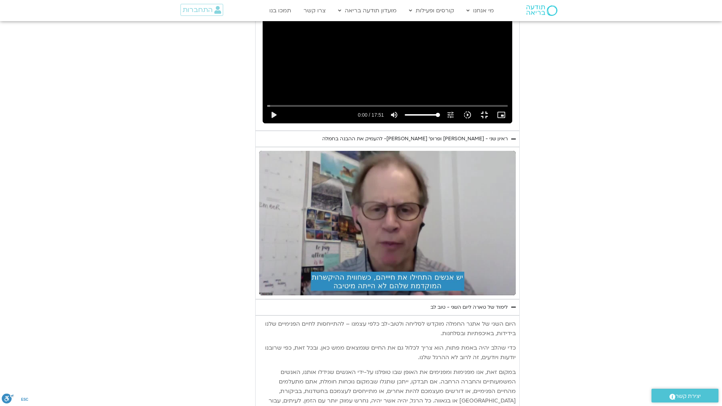
type input "992.52"
click at [516, 244] on div "Skip Ad 51:57 pause 42:49 / 52:08 volume_up Mute tune Resolution Auto 720p slow…" at bounding box center [387, 223] width 257 height 145
type input "2587.192875"
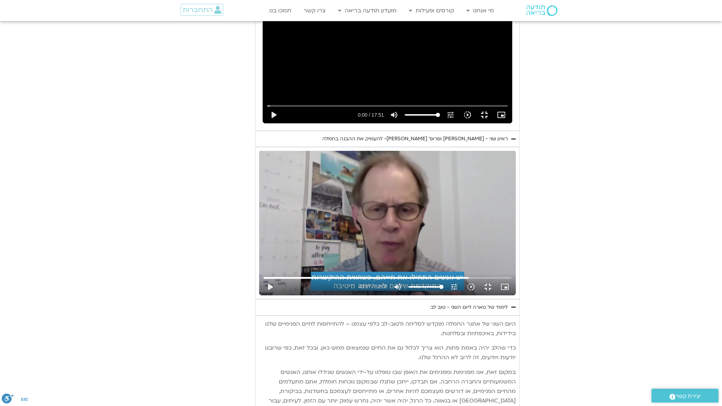
click at [516, 244] on div "Skip Ad 51:57 play_arrow 43:07 / 52:08 volume_up Mute tune Resolution Auto 720p…" at bounding box center [387, 223] width 257 height 145
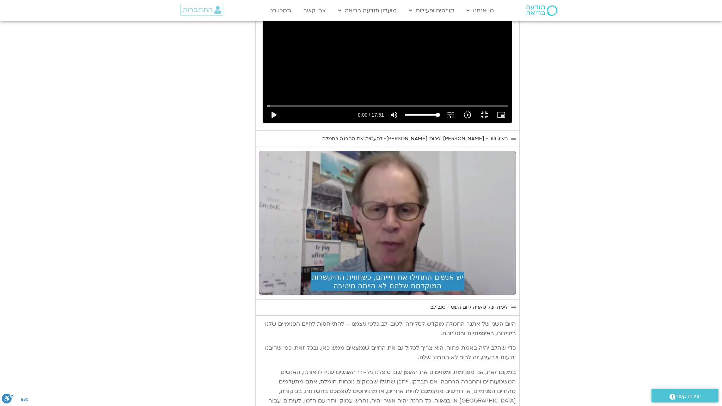
type input "992.52"
click at [516, 244] on div "Skip Ad 51:57 pause 43:07 / 52:08 volume_up Mute tune Resolution Auto 720p slow…" at bounding box center [387, 223] width 257 height 145
type input "2589.543789"
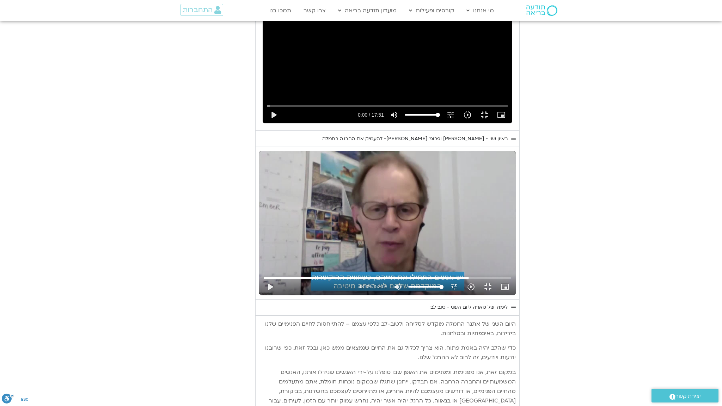
click at [516, 244] on div "Skip Ad 51:57 play_arrow 43:09 / 52:08 volume_up Mute tune Resolution Auto 720p…" at bounding box center [387, 223] width 257 height 145
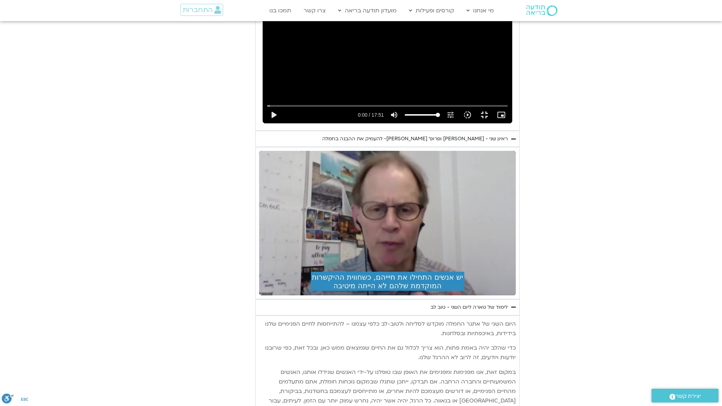
type input "992.52"
type input "2765.880251"
type input "992.52"
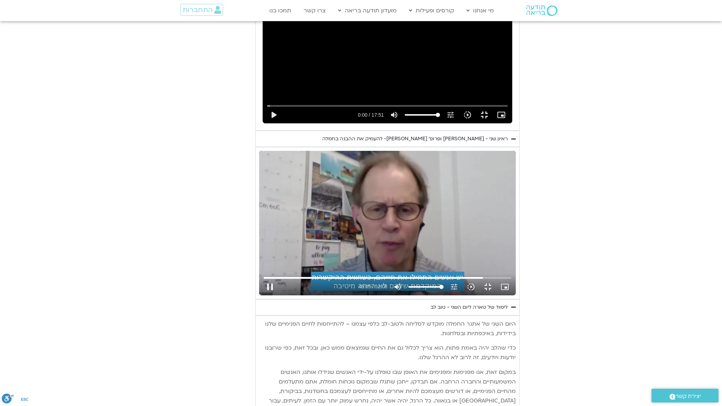
type input "2766.035363"
type input "992.52"
type input "2766.186482"
type input "992.52"
type input "2766.332034"
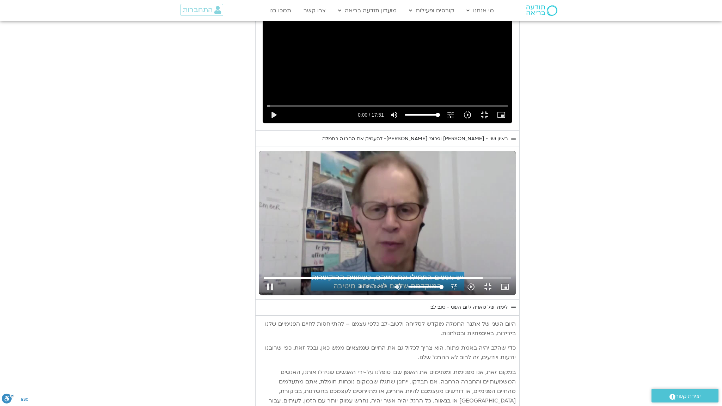
type input "992.52"
type input "2766.533487"
type input "992.52"
type input "2766.64148"
type input "992.52"
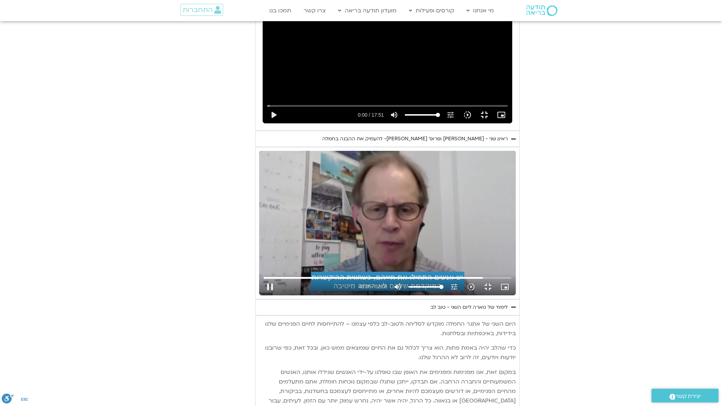
type input "2766.792081"
type input "992.52"
type input "2766.922363"
type input "992.52"
type input "2767.057735"
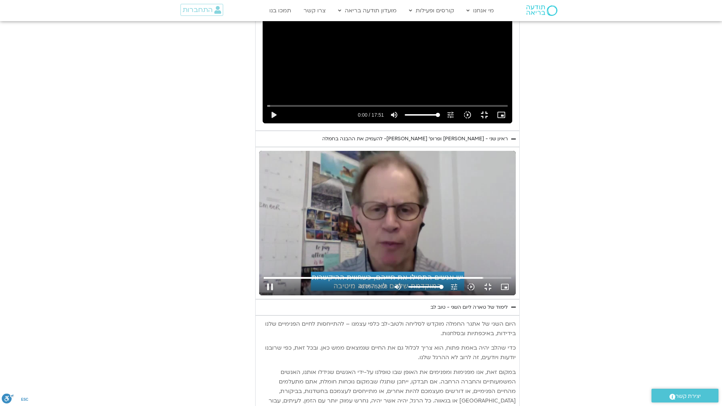
type input "992.52"
type input "2767.199618"
type input "992.52"
type input "2767.330328"
type input "992.52"
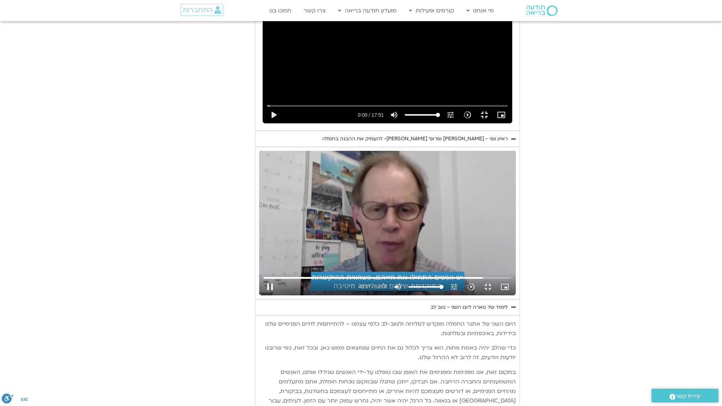
type input "2767.465231"
type input "992.52"
type input "2767.59931"
type input "992.52"
type input "2767.766661"
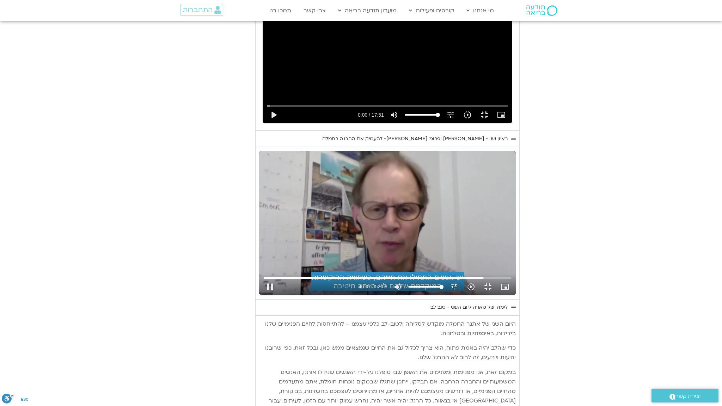
type input "992.52"
type input "2767.898179"
type input "992.52"
type input "2768.032319"
type input "992.52"
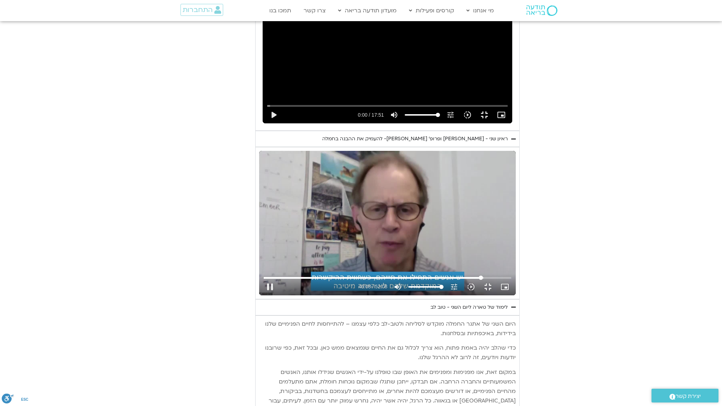
type input "2768.17835"
type input "992.52"
type input "2768.318356"
type input "992.52"
type input "2768.466335"
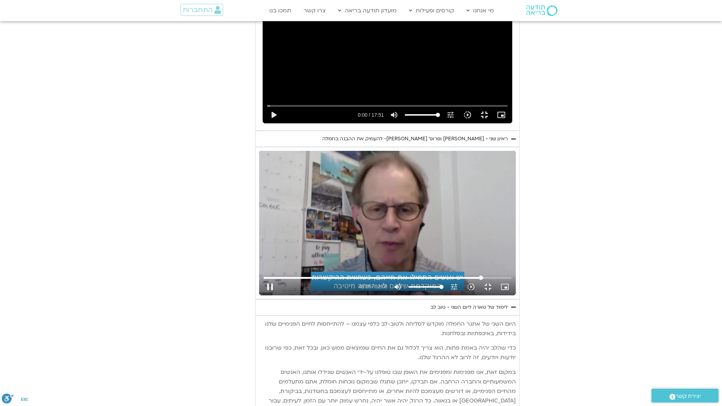
type input "992.52"
type input "2768.585688"
type input "992.52"
type input "2809.08365881796"
type input "992.52"
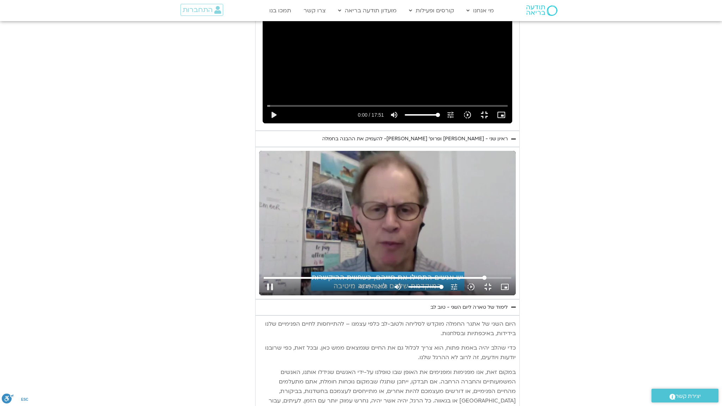
type input "2816.65733304167"
type input "992.52"
drag, startPoint x: 630, startPoint y: 389, endPoint x: 641, endPoint y: 389, distance: 11.3
click at [511, 280] on input "Seek" at bounding box center [387, 278] width 247 height 4
type input "2819.181891"
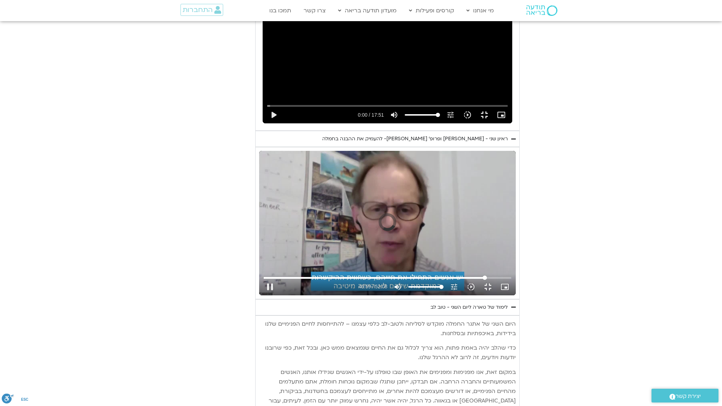
type input "992.52"
type input "2819.19814"
type input "992.52"
type input "2819.298869"
type input "992.52"
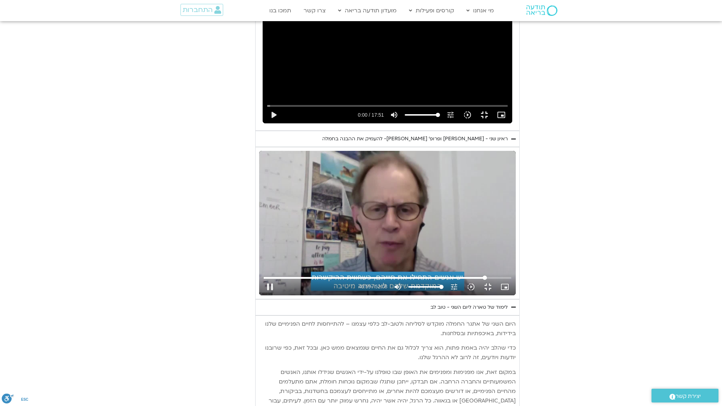
type input "2819.427864"
type input "992.52"
type input "2819.55347"
type input "992.52"
type input "2819.684306"
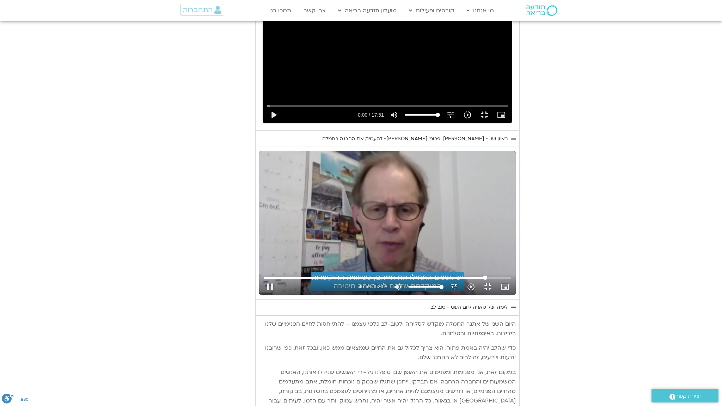
type input "992.52"
type input "2819.814895"
type input "992.52"
type input "2819.954402"
type input "992.52"
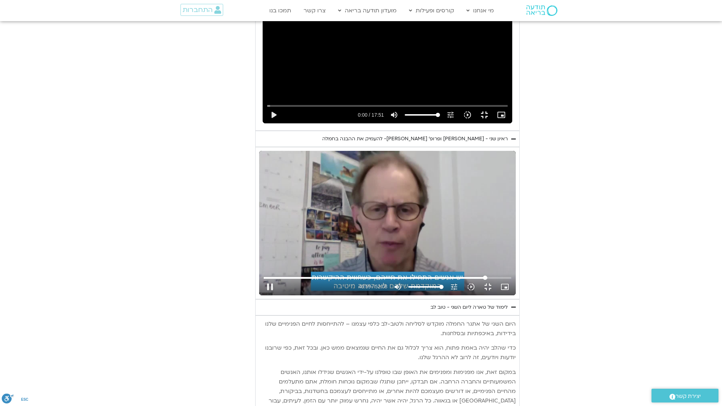
type input "2820.084887"
type input "992.52"
type input "2820.212552"
type input "992.52"
type input "2820.339199"
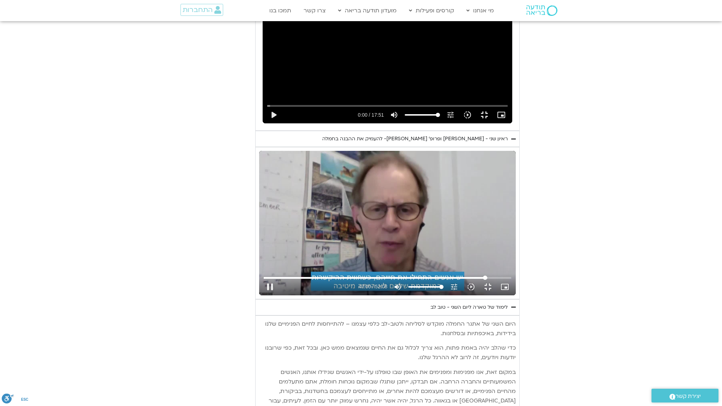
type input "992.52"
type input "2820.470503"
type input "992.52"
type input "2820.596142"
type input "992.52"
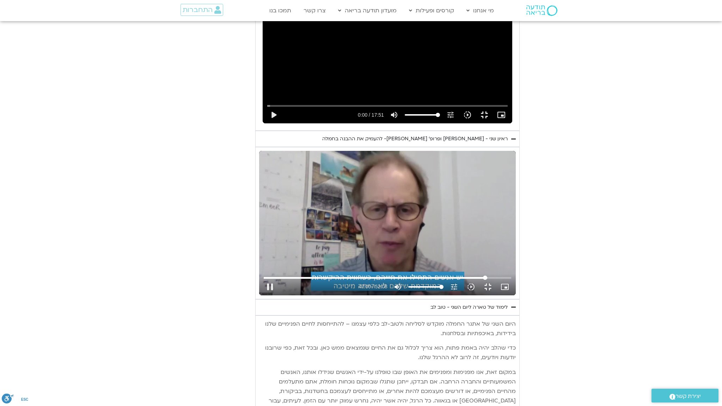
type input "2820.743565"
type input "992.52"
type input "2820.882145"
type input "992.52"
type input "2821.015664"
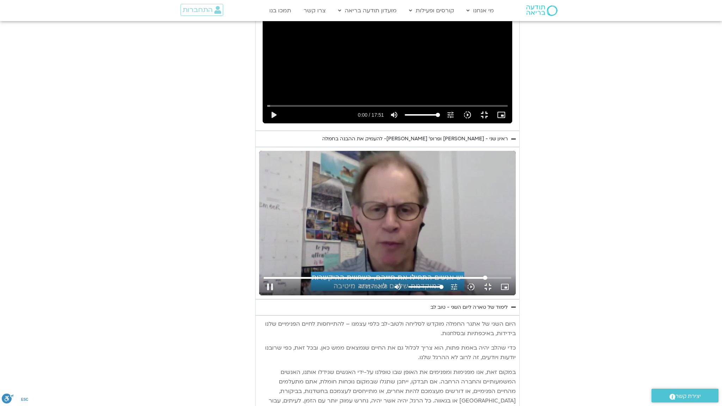
type input "992.52"
type input "2821.156556"
type input "992.52"
type input "2821.30548"
type input "992.52"
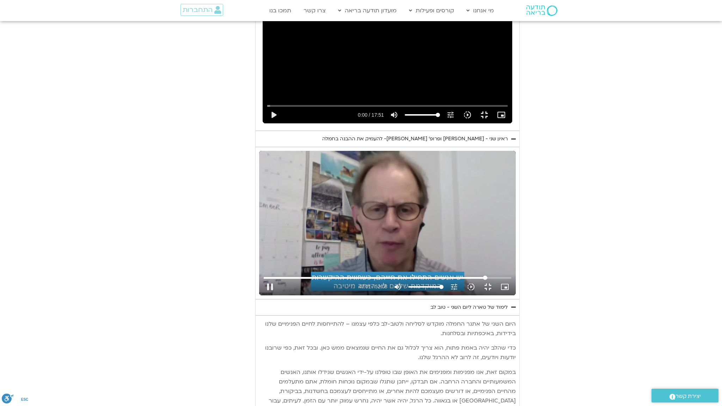
type input "2821.431496"
type input "992.52"
type input "2821.565437"
type input "992.52"
type input "2821.700298"
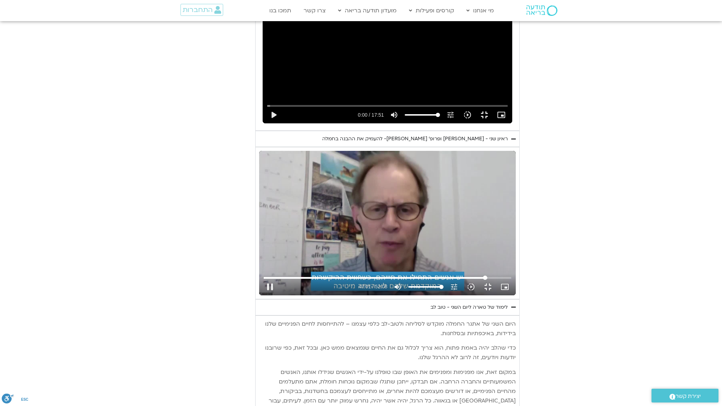
type input "992.52"
type input "2821.829928"
type input "992.52"
type input "2828.01784437724"
type input "992.52"
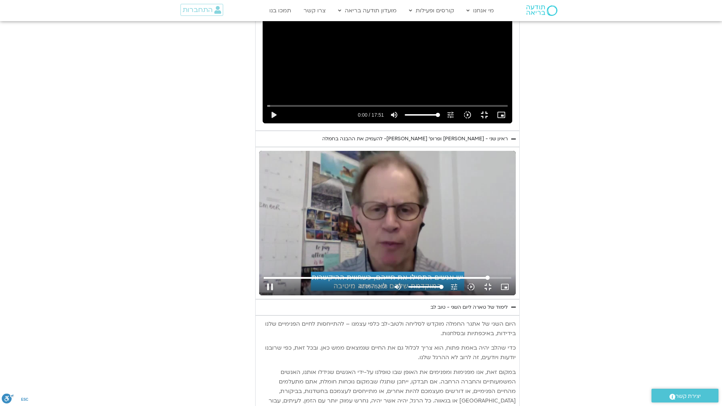
type input "2855.78798319751"
type input "992.52"
type input "2860.83709934665"
type input "992.52"
type input "2869.67305260764"
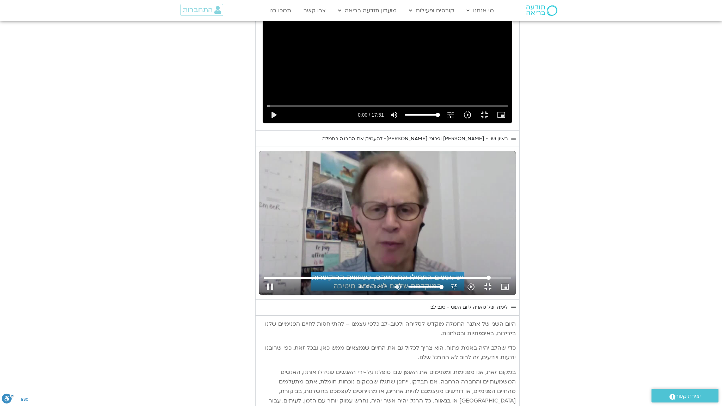
type input "992.52"
type input "2878.50900586864"
type input "992.52"
drag, startPoint x: 641, startPoint y: 389, endPoint x: 656, endPoint y: 387, distance: 14.7
click at [511, 280] on input "Seek" at bounding box center [387, 278] width 247 height 4
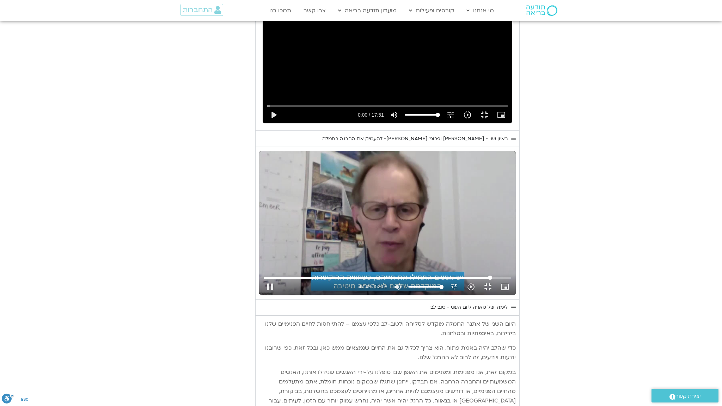
type input "2883.558122"
type input "992.52"
type input "2883.55924"
type input "992.52"
type input "2883.695623"
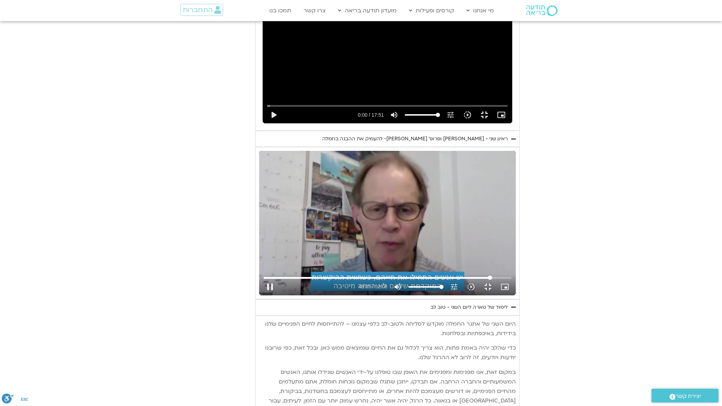
type input "992.52"
type input "2883.8217"
type input "992.52"
type input "2883.947168"
type input "992.52"
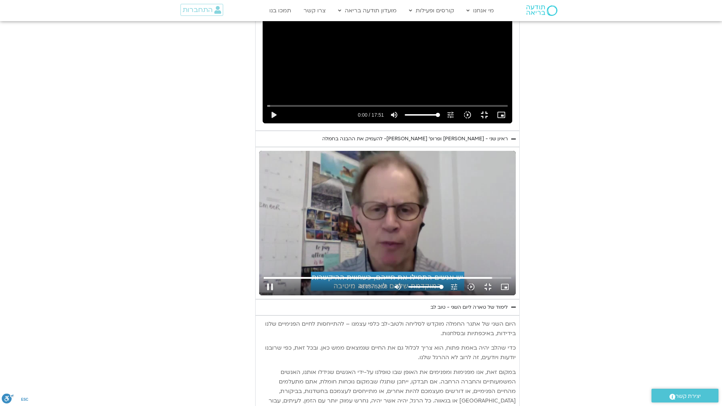
type input "2884.091333"
type input "992.52"
type input "2884.209241"
type input "992.52"
type input "2884.344129"
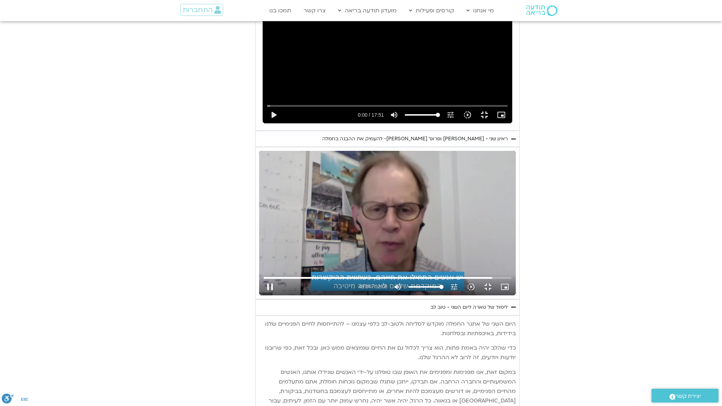
type input "992.52"
type input "2884.474332"
type input "992.52"
type input "2884.605081"
type input "992.52"
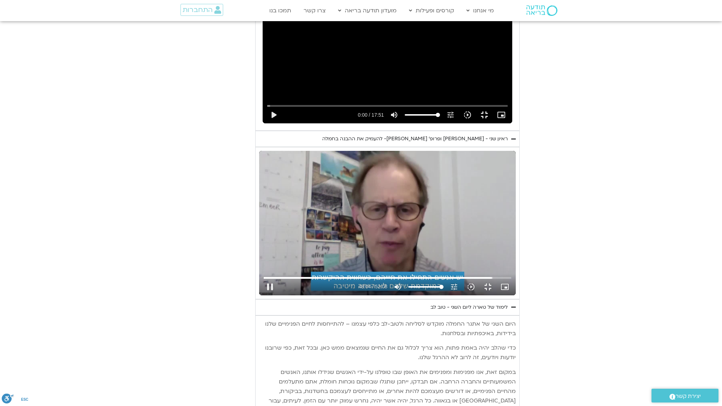
type input "2884.736181"
type input "992.52"
type input "2884.866161"
type input "992.52"
type input "2884.993598"
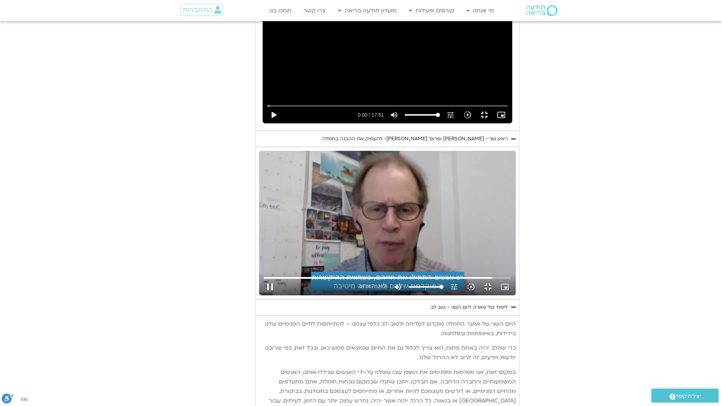
type input "992.52"
type input "2885.133874"
type input "992.52"
type input "2885.265324"
type input "992.52"
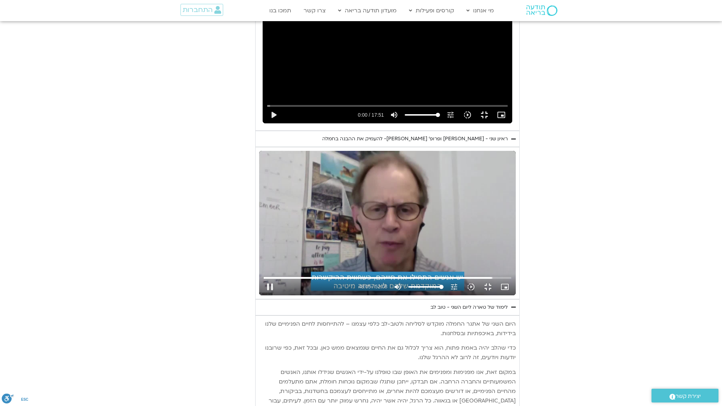
type input "2885.41269"
type input "992.52"
type input "2885.552888"
type input "992.52"
click at [513, 295] on div "Skip Ad 48:16 pause 48:05 / 52:08 volume_up Mute tune Resolution Auto 720p slow…" at bounding box center [387, 284] width 251 height 23
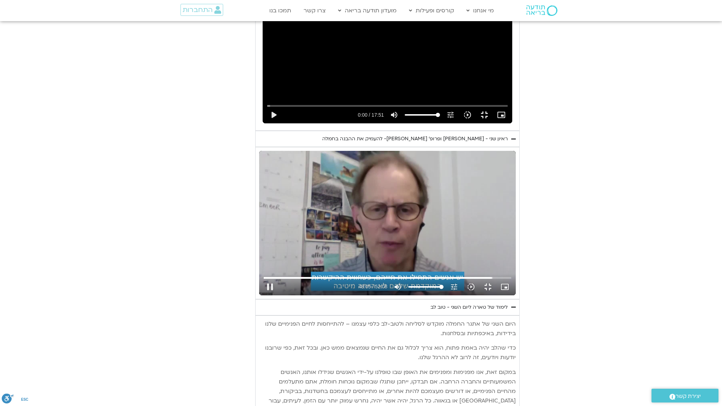
type input "2885.693479"
type input "992.52"
type input "2885.83642"
type input "992.52"
type input "2885.986595"
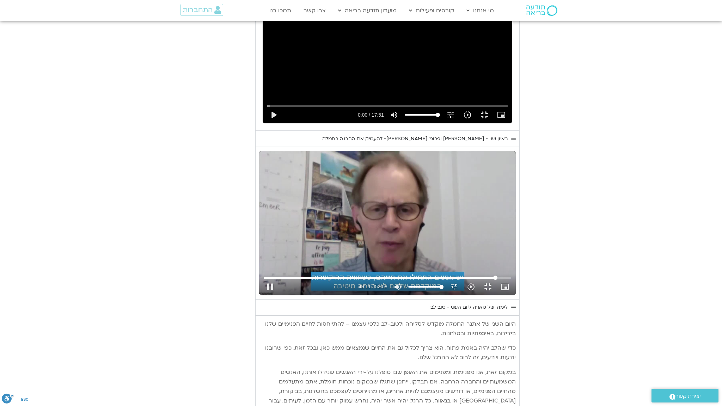
click at [511, 280] on input "Seek" at bounding box center [387, 278] width 247 height 4
click at [259, 266] on div "Skip Ad 49:19 pause 49:12 / 52:08 volume_up Mute tune Resolution Auto 720p slow…" at bounding box center [387, 223] width 257 height 145
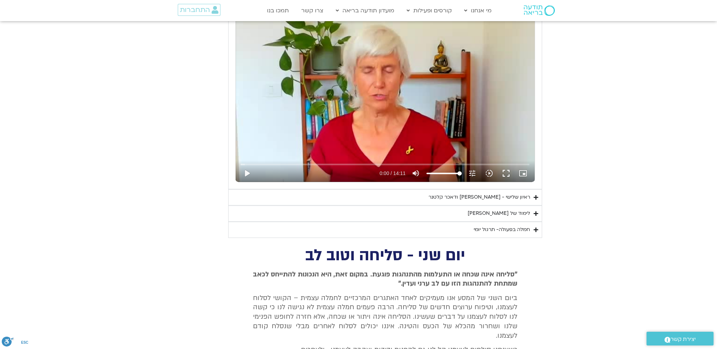
scroll to position [1455, 0]
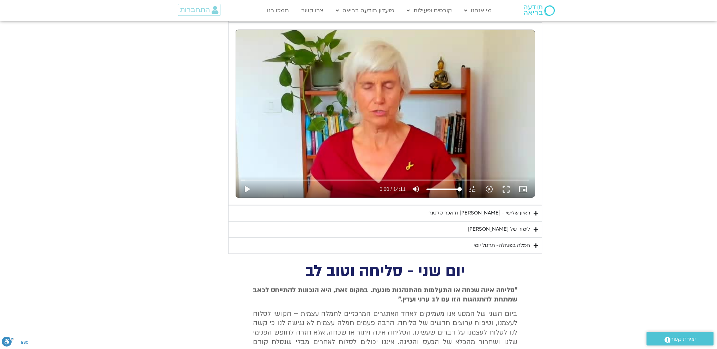
click at [507, 227] on div "לימוד של [PERSON_NAME]" at bounding box center [498, 229] width 62 height 8
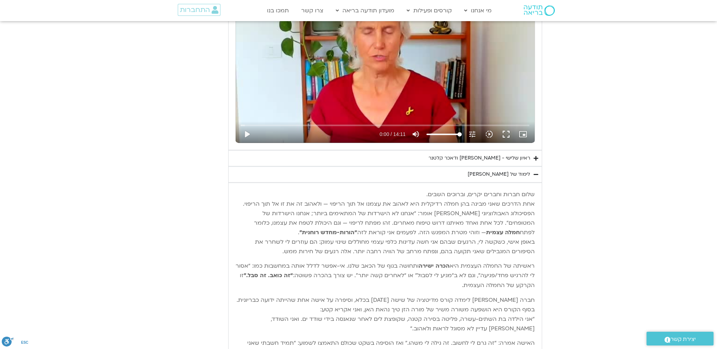
scroll to position [1525, 0]
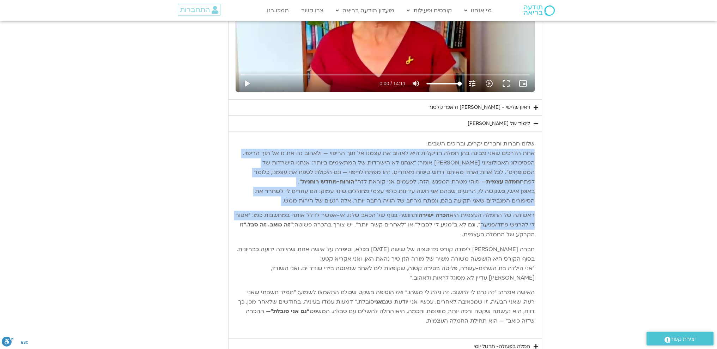
drag, startPoint x: 534, startPoint y: 186, endPoint x: 485, endPoint y: 227, distance: 63.6
click at [485, 227] on div "שלום חברות וחברים יקרים, וברוכים השבים. אחת הדרכים שאני מבינה בהן חמלה רדיקלית …" at bounding box center [385, 235] width 306 height 199
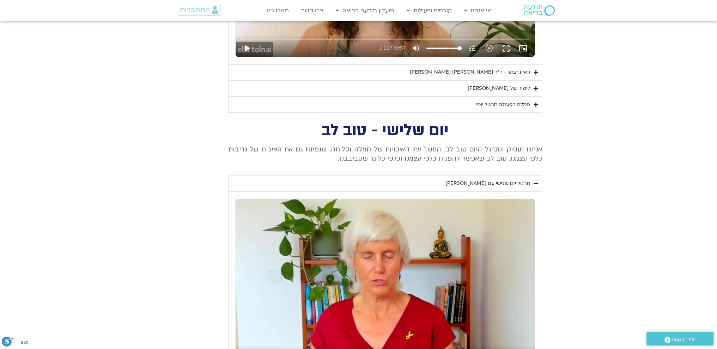
scroll to position [1208, 0]
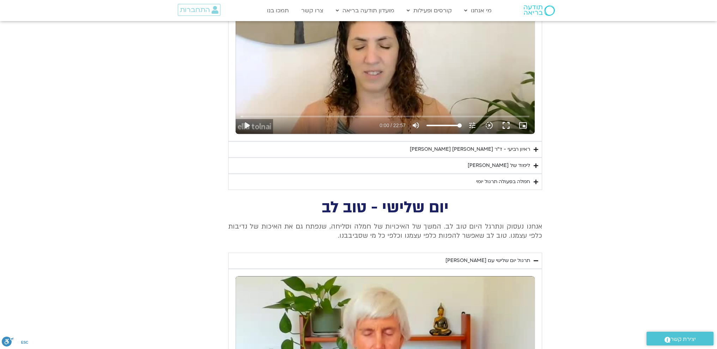
drag, startPoint x: 450, startPoint y: 201, endPoint x: 351, endPoint y: 237, distance: 104.8
copy div "יום שלישי - טוב לב אנחנו נעסוק ונתרגל היום טוב לב. המשך של האיכויות של חמלה וסל…"
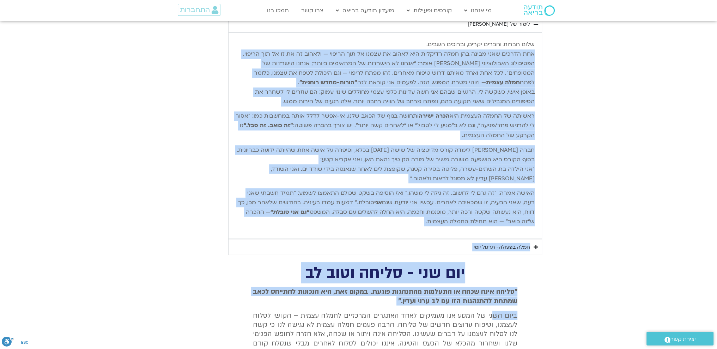
scroll to position [1666, 0]
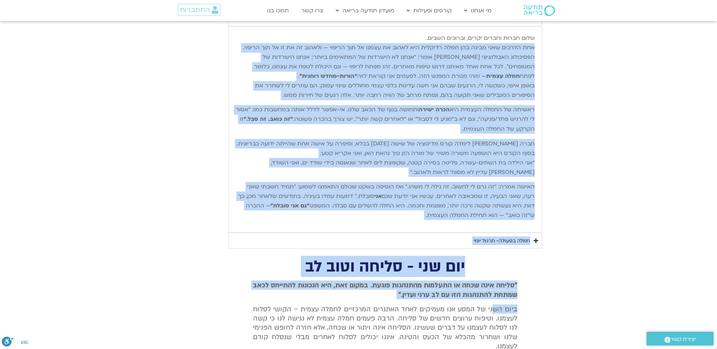
drag, startPoint x: 534, startPoint y: 291, endPoint x: 435, endPoint y: 220, distance: 121.8
click at [435, 220] on div "שלום חברות וחברים יקרים, וברוכים השבים. אחת הדרכים שאני מבינה בהן חמלה רדיקלית …" at bounding box center [384, 129] width 299 height 192
copy div "אחת הדרכים שאני מבינה בהן חמלה רדיקלית היא לאהוב את עצמנו אל תוך הריפוי — ולאהו…"
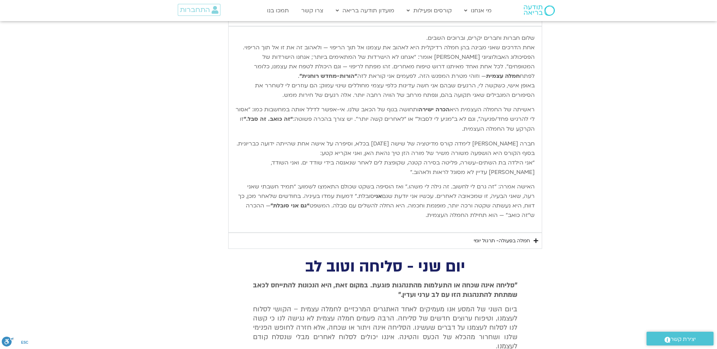
click at [409, 325] on span "ביום השני של המסע אנו מעמיקים לאחד האתגרים המרכזיים לחמלה עצמית – הקושי לסלוח ל…" at bounding box center [385, 328] width 264 height 47
click at [487, 237] on div "חמלה בפעולה- תרגול יומי" at bounding box center [501, 241] width 56 height 8
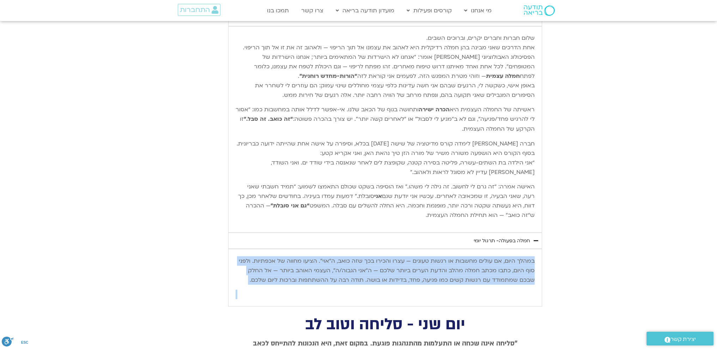
drag, startPoint x: 533, startPoint y: 257, endPoint x: 478, endPoint y: 292, distance: 64.9
click at [478, 292] on div "במהלך היום, אם עולים מחשבות או רגשות טעונים — עצרו והכירו בכך שזה כואב, ה“אוי”.…" at bounding box center [384, 277] width 299 height 43
copy div "במהלך היום, אם עולים מחשבות או רגשות טעונים — עצרו והכירו בכך שזה כואב, ה“אוי”.…"
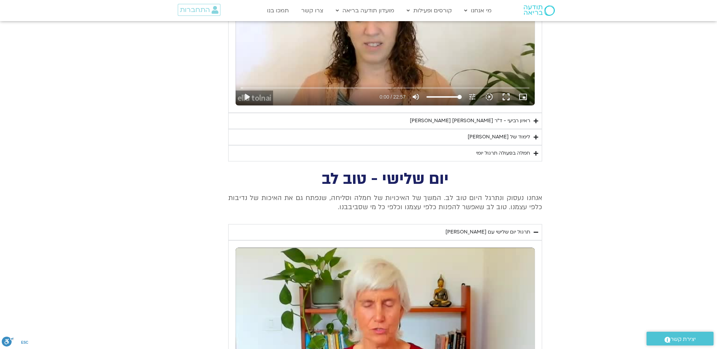
scroll to position [1243, 0]
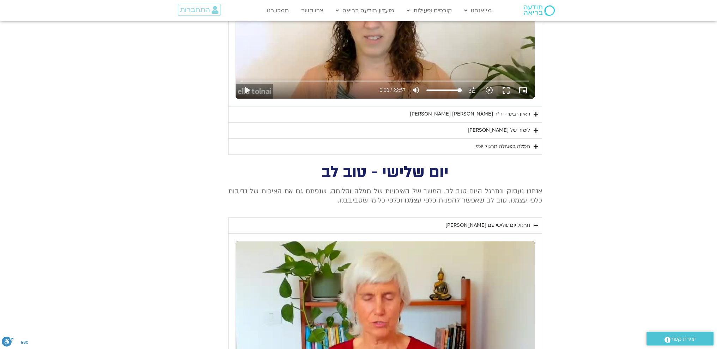
click at [512, 127] on div "לימוד של [PERSON_NAME]" at bounding box center [498, 130] width 62 height 8
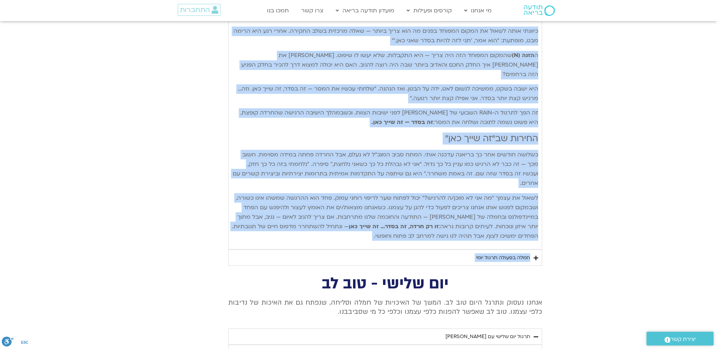
scroll to position [1666, 0]
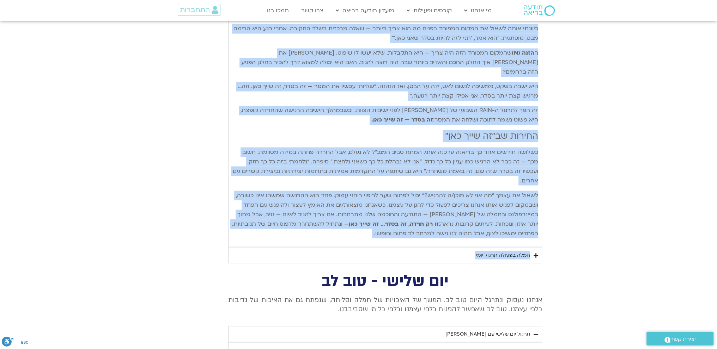
drag, startPoint x: 537, startPoint y: 144, endPoint x: 389, endPoint y: 193, distance: 155.9
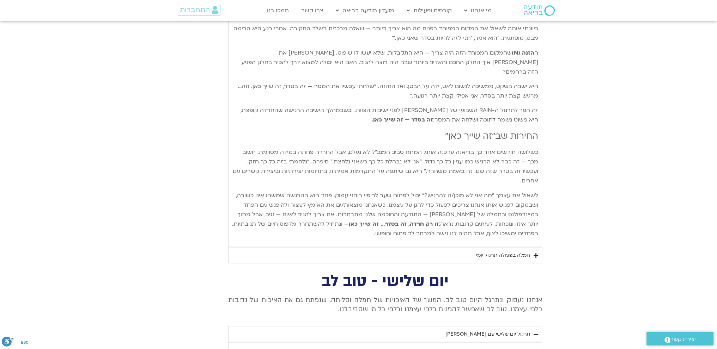
click at [484, 251] on div "חמלה בפעולה תרגול יומי" at bounding box center [503, 255] width 54 height 8
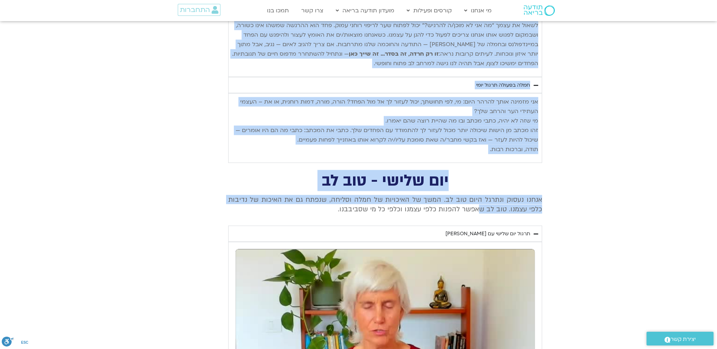
scroll to position [1843, 0]
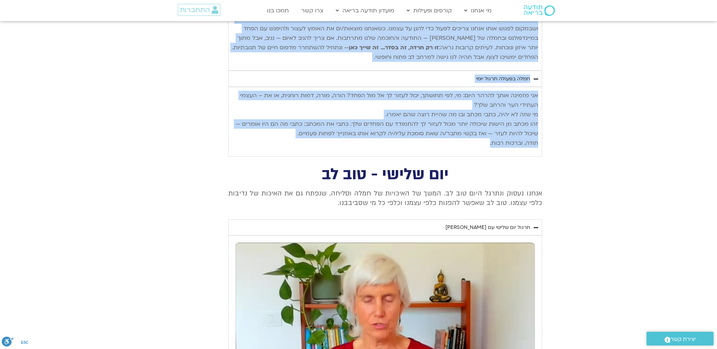
drag, startPoint x: 537, startPoint y: 110, endPoint x: 481, endPoint y: 105, distance: 56.6
copy div "פנייה אל הפחד בעזרת RAIN בעיבוד מתוך ספרה החדש של טארה: חמלה רדיקלית – ללמוד לא…"
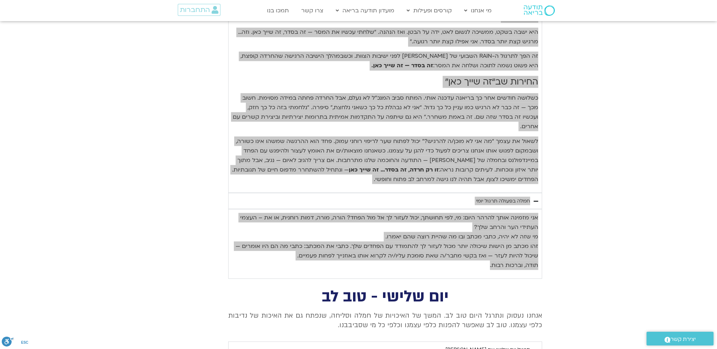
scroll to position [1702, 0]
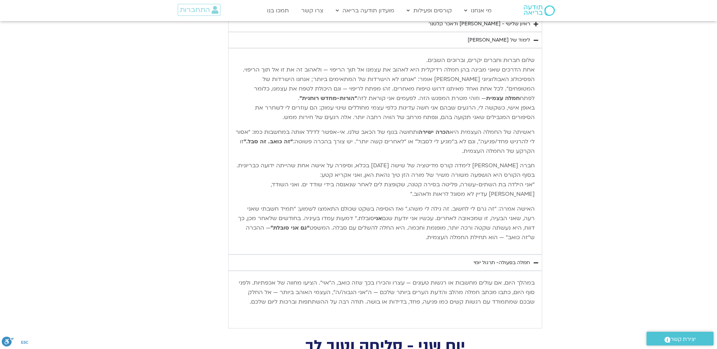
scroll to position [2160, 0]
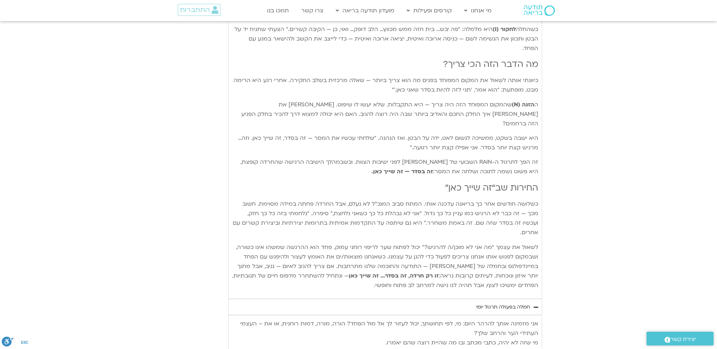
scroll to position [1631, 0]
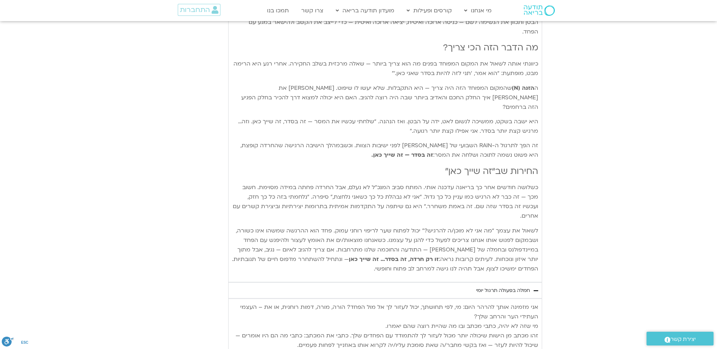
click at [404, 326] on div "אני מזמינה אותך להרהר היום: מי, לפי תחושתך, יכול לעזור לך אל מול הפחד? הורה, מו…" at bounding box center [385, 333] width 306 height 69
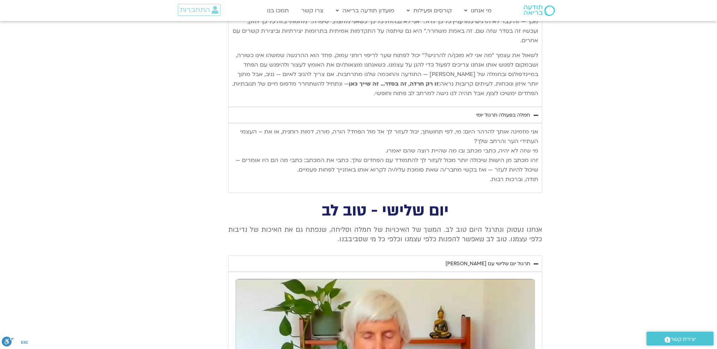
scroll to position [1807, 0]
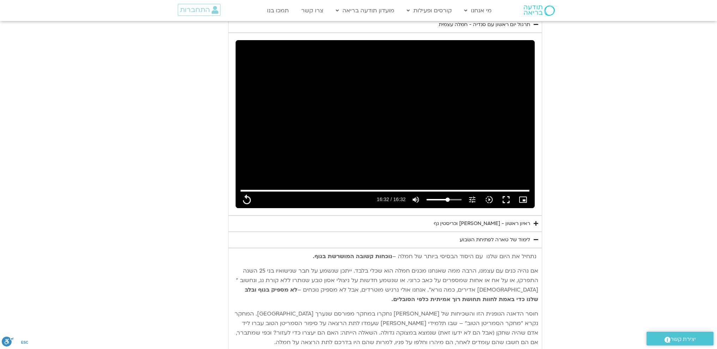
scroll to position [3582, 0]
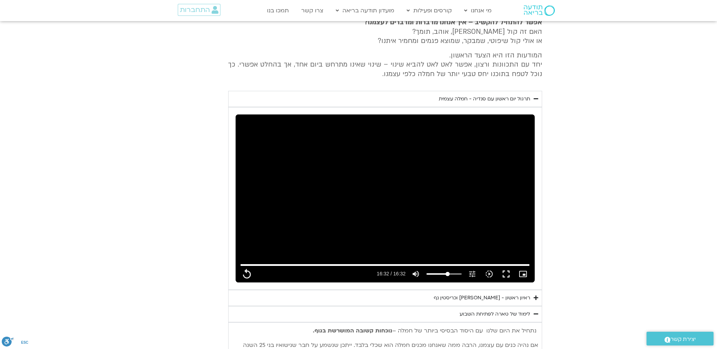
scroll to position [3406, 0]
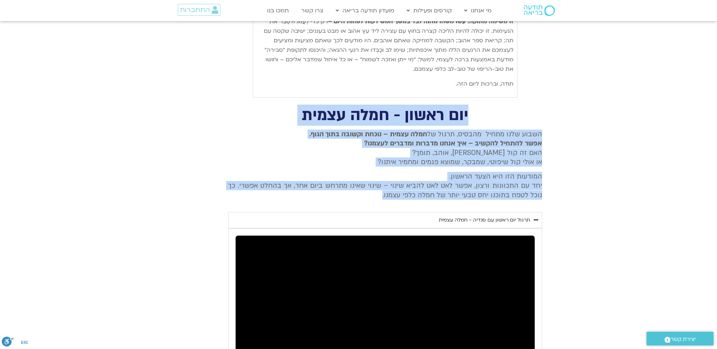
drag, startPoint x: 472, startPoint y: 70, endPoint x: 374, endPoint y: 158, distance: 131.0
copy div "יום ראשון - חמלה עצמית השבוע שלנו מתחיל מהבסיס, תרגול של חמלה עצמית – נוכחת וקש…"
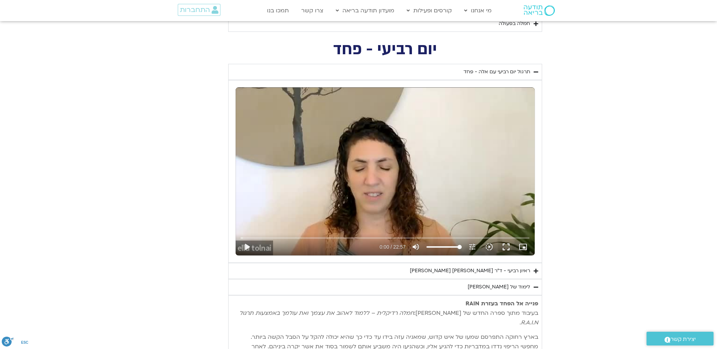
scroll to position [1079, 0]
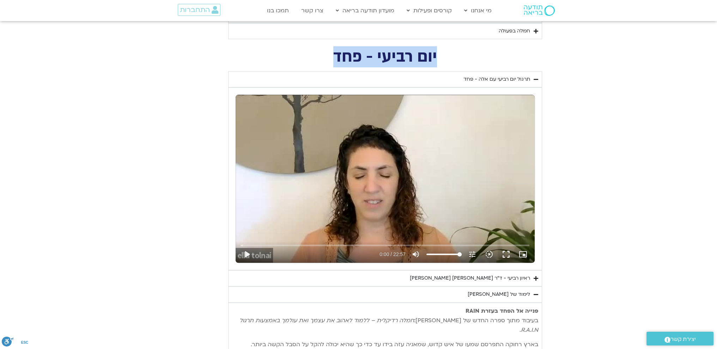
drag, startPoint x: 439, startPoint y: 52, endPoint x: 326, endPoint y: 56, distance: 113.6
click at [326, 56] on h2 "יום רביעי - פחד" at bounding box center [385, 57] width 314 height 14
copy h2 "יום רביעי - פחד"
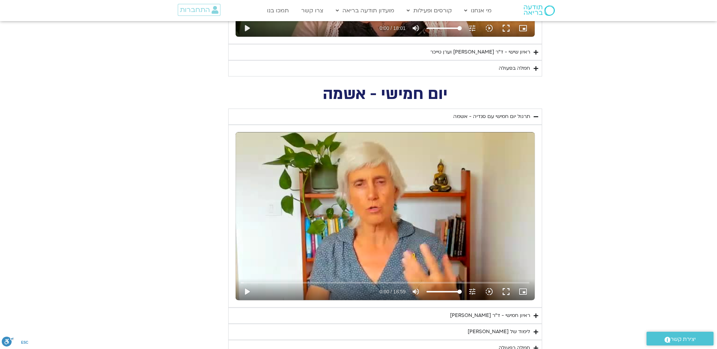
scroll to position [621, 0]
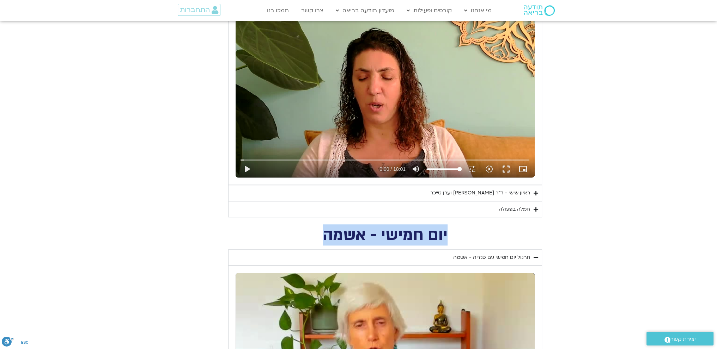
drag, startPoint x: 448, startPoint y: 235, endPoint x: 316, endPoint y: 243, distance: 132.4
copy h2 "יום חמישי - אשמה"
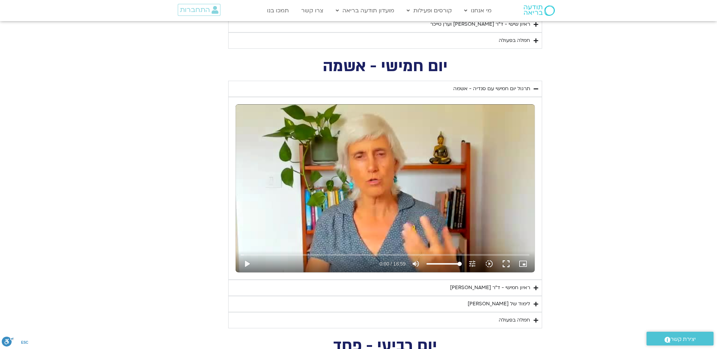
scroll to position [797, 0]
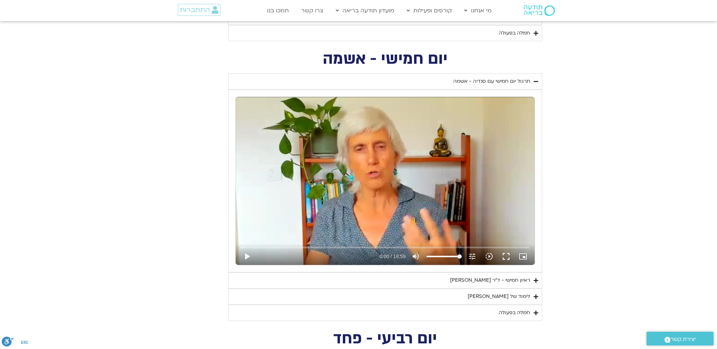
click at [512, 294] on div "לימוד של [PERSON_NAME]" at bounding box center [498, 297] width 62 height 8
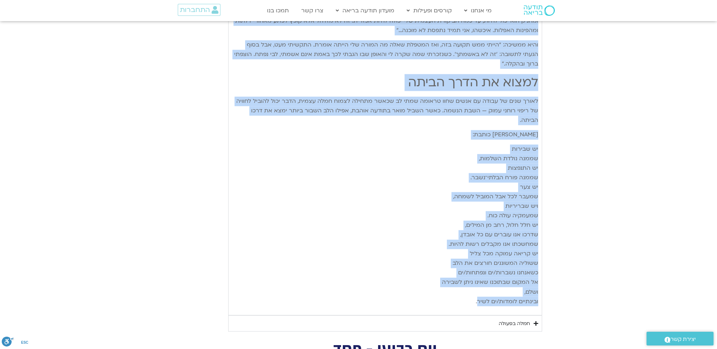
scroll to position [1537, 0]
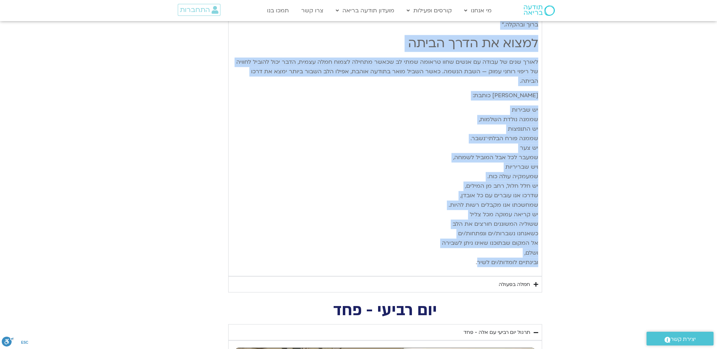
drag, startPoint x: 537, startPoint y: 171, endPoint x: 479, endPoint y: 247, distance: 95.9
copy div "בתרבויות שמאניות מאמינים שכאשר אדם עובר טראומה, נשמתו עוזבת את גופו כדי להגן על…"
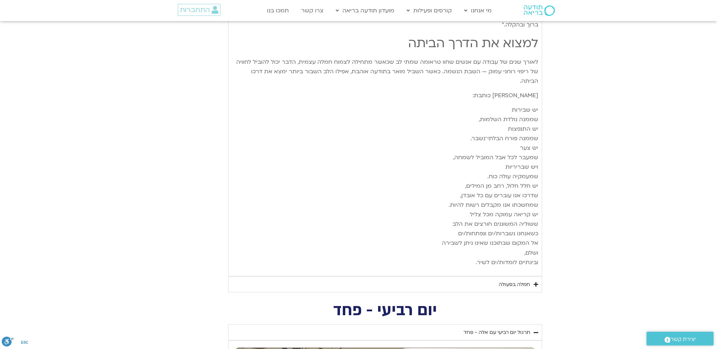
click at [512, 280] on div "חמלה בפעולה" at bounding box center [513, 284] width 31 height 8
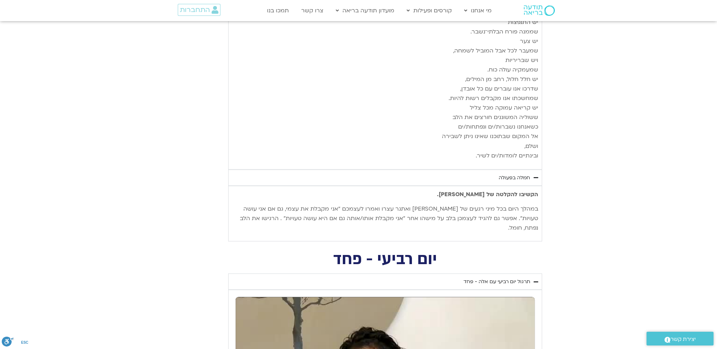
scroll to position [1678, 0]
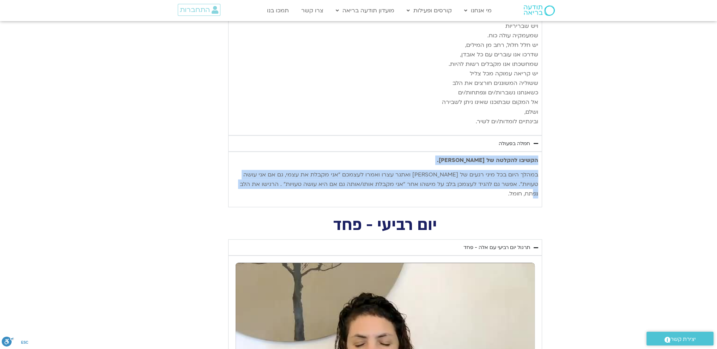
drag, startPoint x: 536, startPoint y: 138, endPoint x: 245, endPoint y: 165, distance: 292.8
click at [245, 165] on div "הקשיבו להקלטה של סנדיה. במהלך היום בכל מיני רגעים של קושי ואתגר עצרו ואמרו לעצמ…" at bounding box center [385, 176] width 306 height 43
copy div "הקשיבו להקלטה של סנדיה. במהלך היום בכל מיני רגעים של קושי ואתגר עצרו ואמרו לעצמ…"
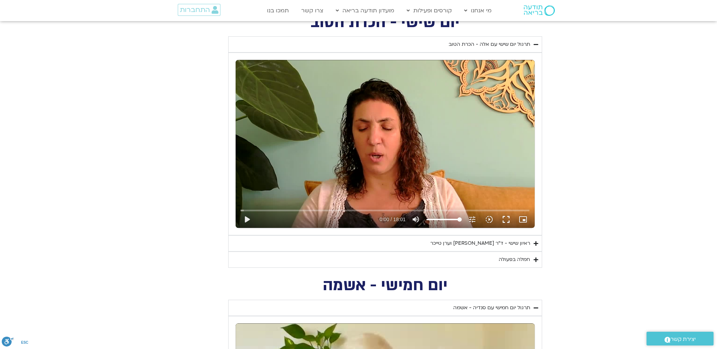
scroll to position [550, 0]
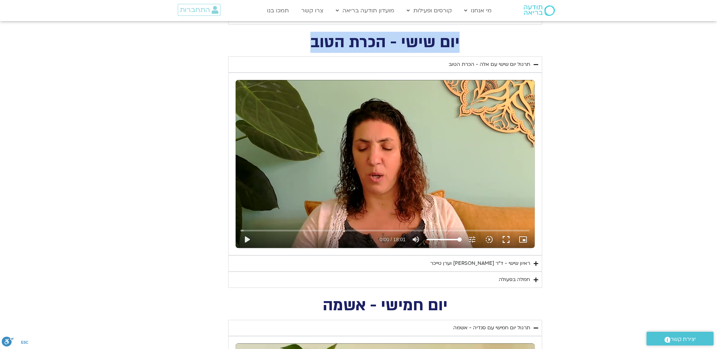
drag, startPoint x: 464, startPoint y: 37, endPoint x: 311, endPoint y: 50, distance: 153.2
click at [311, 50] on h2 "יום שישי - הכרת הטוב" at bounding box center [385, 42] width 314 height 14
copy h2 "יום שישי - הכרת הטוב"
click at [604, 200] on section "יום שישי - הכרת הטוב תרגול יום שישי עם אלה - הכרת הטוב נא להזין כתובת אימייל כד…" at bounding box center [358, 161] width 717 height 253
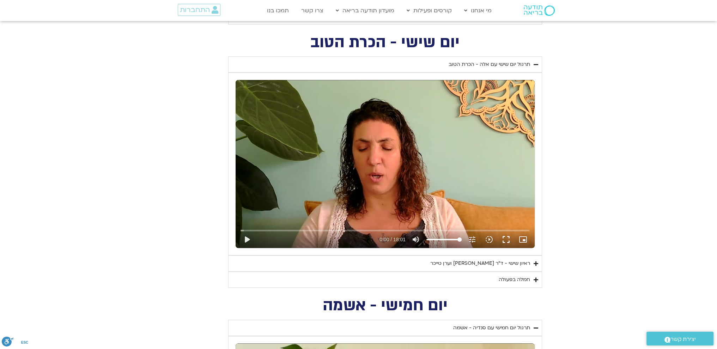
click at [513, 278] on div "חמלה בפעולה" at bounding box center [513, 280] width 31 height 8
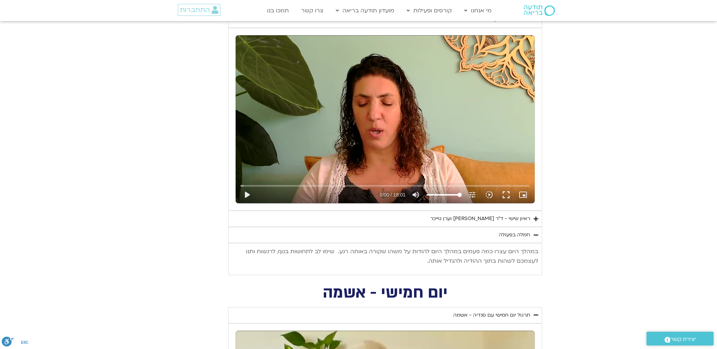
scroll to position [621, 0]
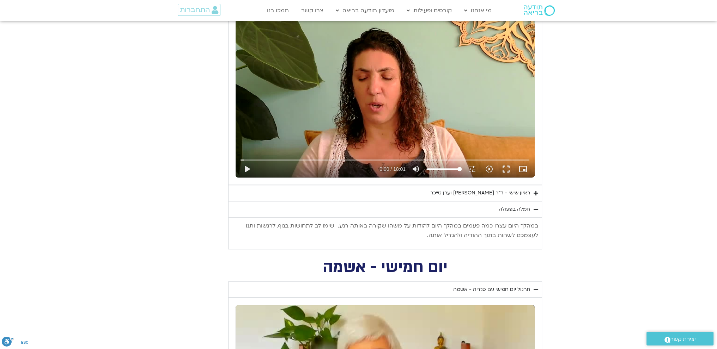
drag, startPoint x: 537, startPoint y: 225, endPoint x: 413, endPoint y: 240, distance: 125.0
click at [413, 240] on div "במהלך היום עצרו כמה פעמים במהלך היום להודות על משהו שקורה באותה רגע. שימו לב לת…" at bounding box center [385, 233] width 306 height 24
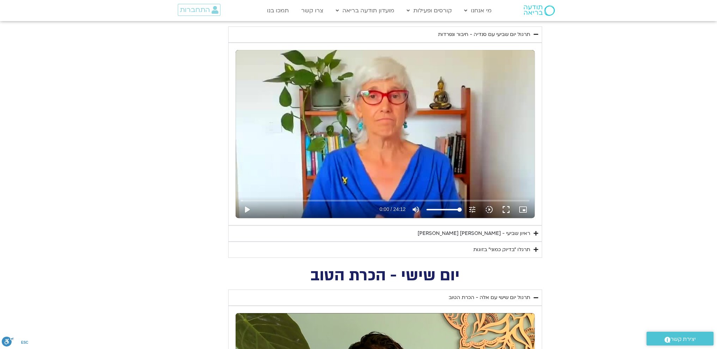
scroll to position [233, 0]
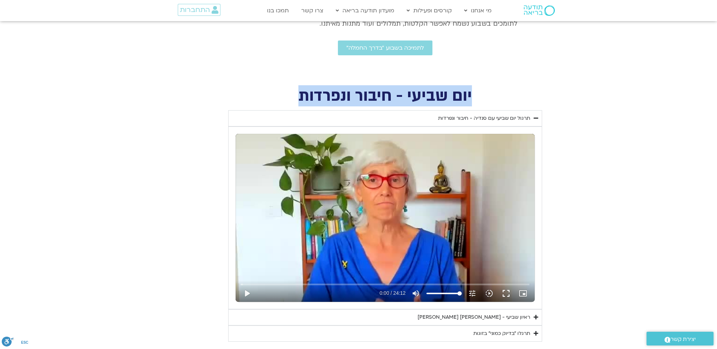
drag, startPoint x: 472, startPoint y: 92, endPoint x: 281, endPoint y: 98, distance: 191.5
click at [281, 98] on h2 "יום שביעי - חיבור ונפרדות" at bounding box center [385, 96] width 314 height 14
click at [598, 267] on section "יום שביעי - חיבור ונפרדות תרגול יום שביעי עם סנדיה - חיבור ונפרדות נא להזין כתו…" at bounding box center [358, 215] width 717 height 253
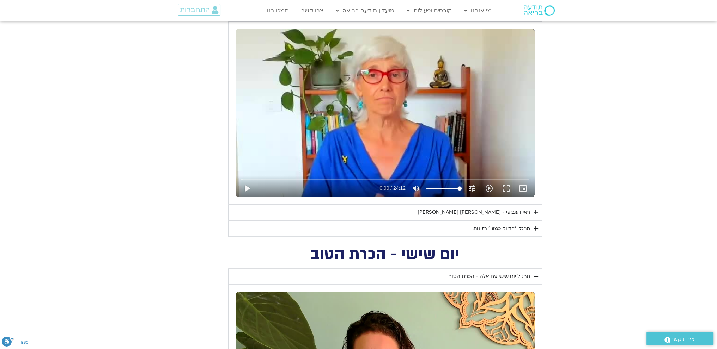
scroll to position [339, 0]
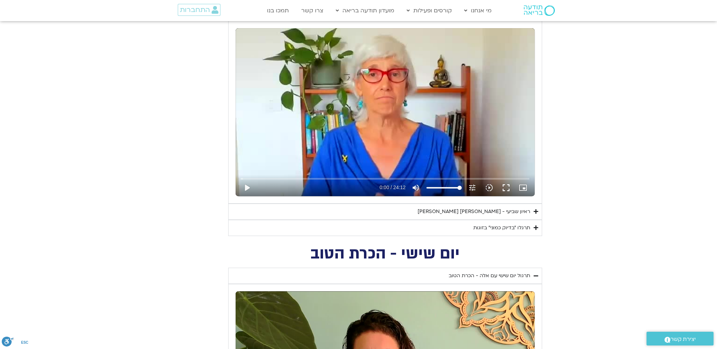
click at [499, 227] on div "תרגלו ״בדיוק כמוני״ בזוגות" at bounding box center [501, 228] width 57 height 8
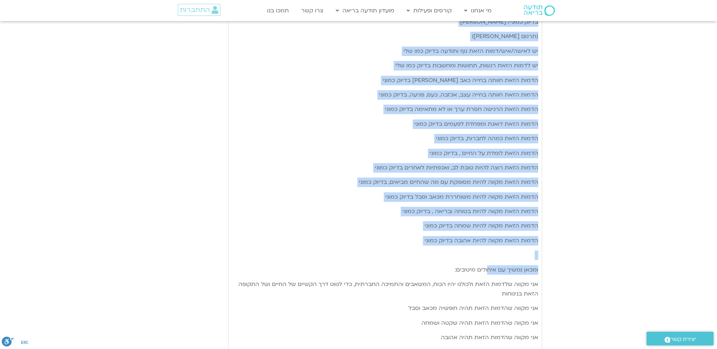
scroll to position [727, 0]
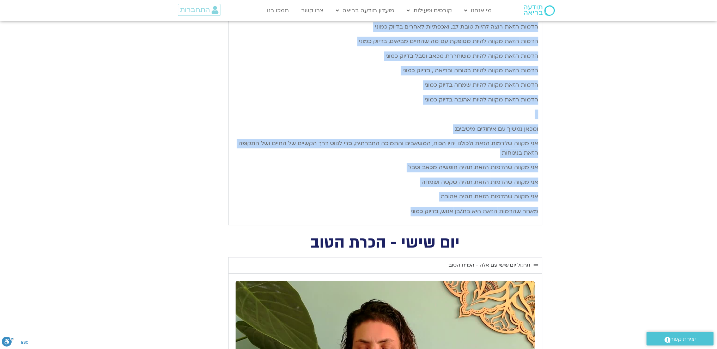
drag, startPoint x: 537, startPoint y: 243, endPoint x: 401, endPoint y: 214, distance: 139.4
click at [401, 214] on div "שבוע מול אדם אהוב, ותרגלו את המדיטציה: בדיוק כמוני/ ראם דאס (תרגום מיכל גורל) י…" at bounding box center [385, 34] width 306 height 364
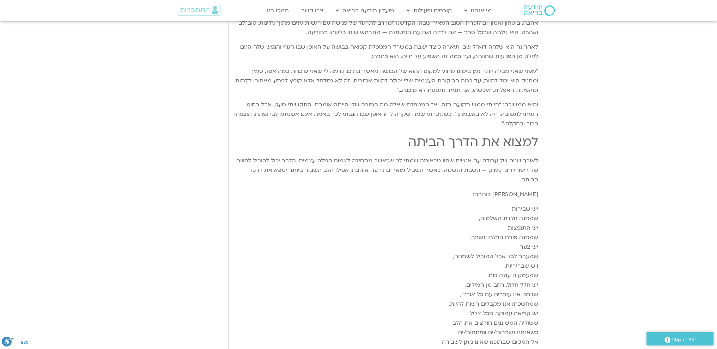
scroll to position [1890, 0]
